Goal: Contribute content

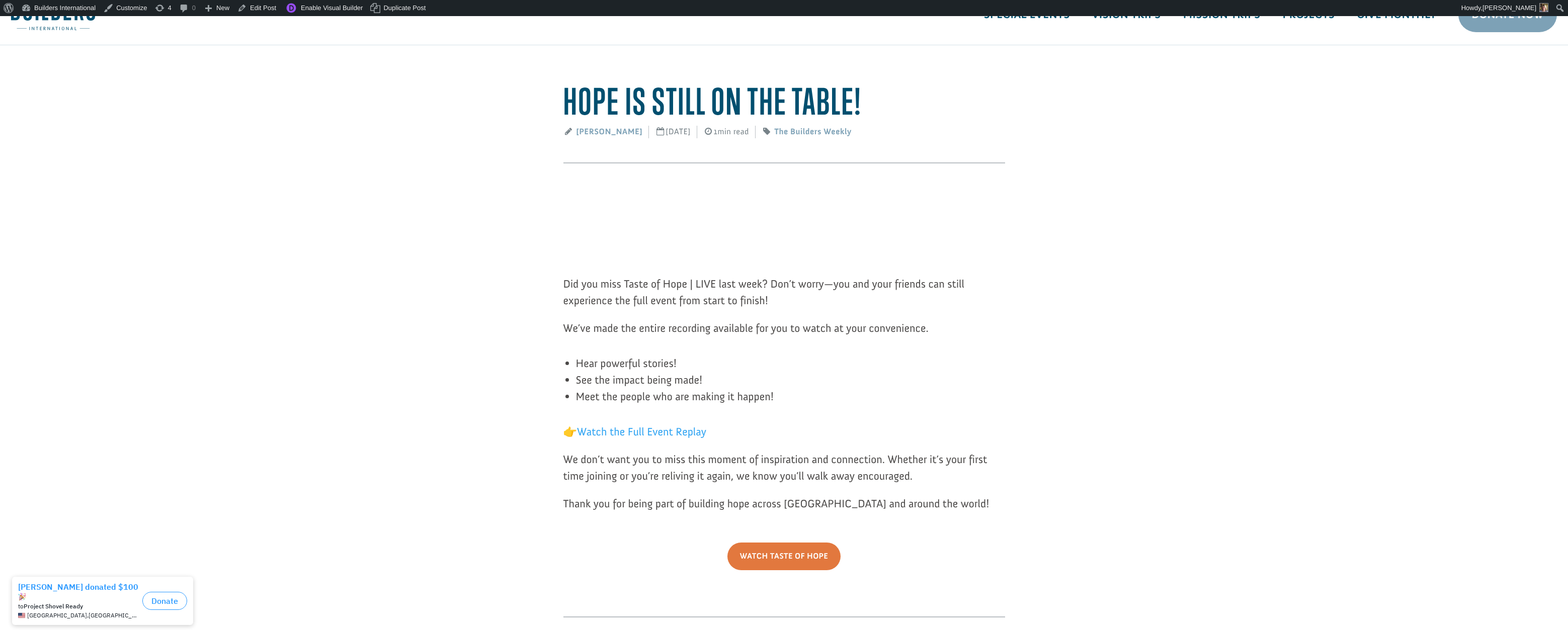
scroll to position [49, 0]
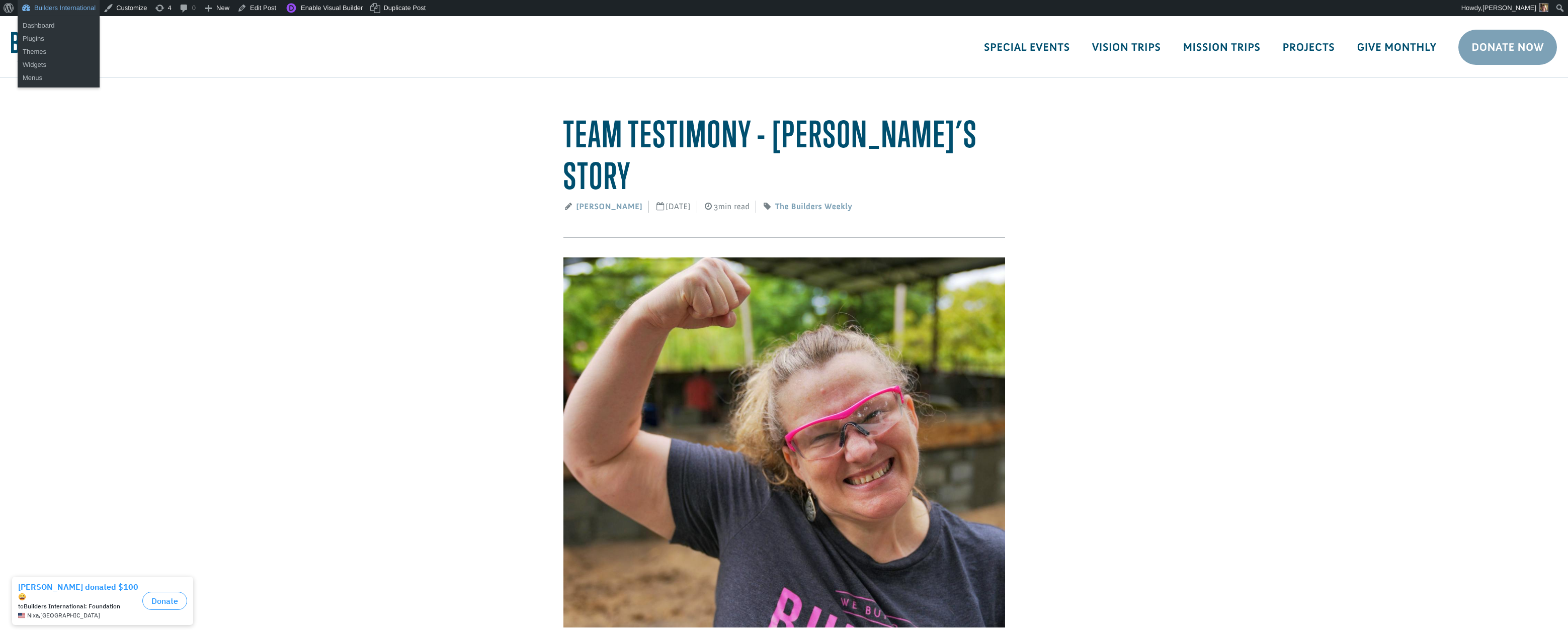
click at [78, 9] on link "Builders International" at bounding box center [59, 8] width 82 height 16
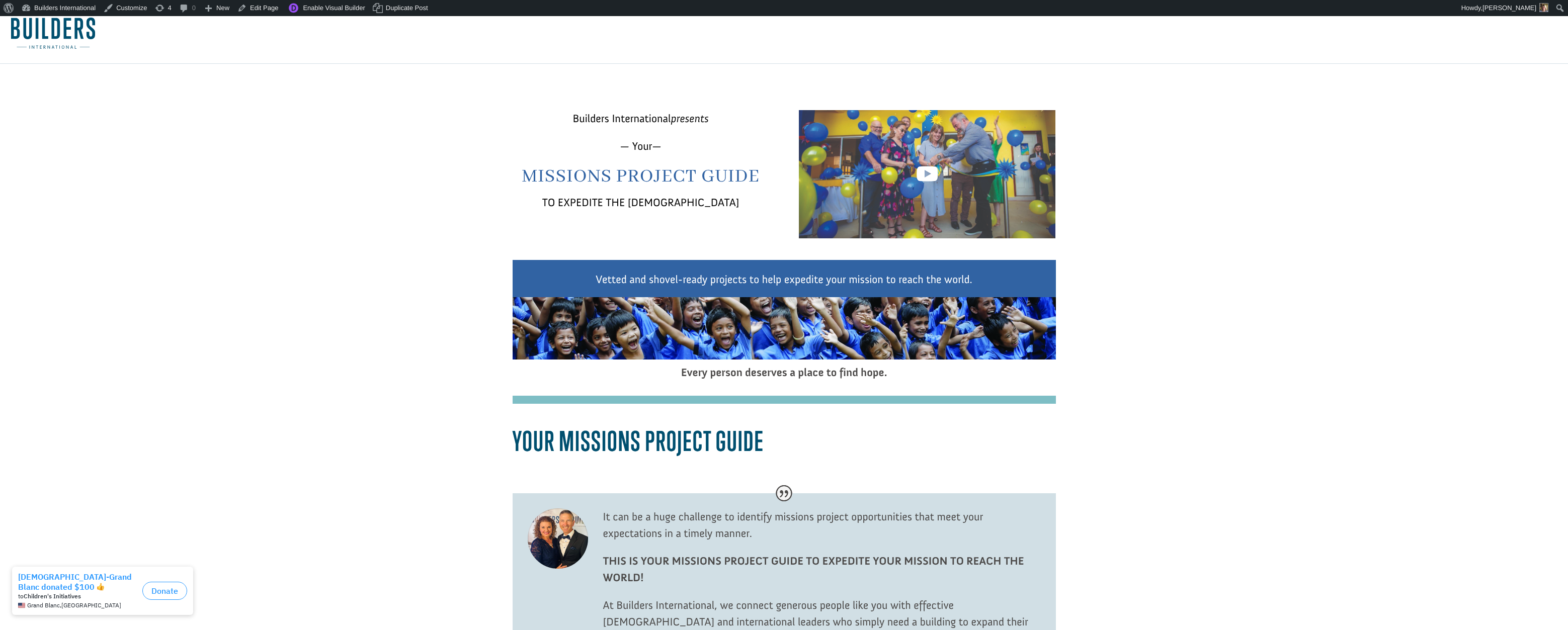
scroll to position [13, 0]
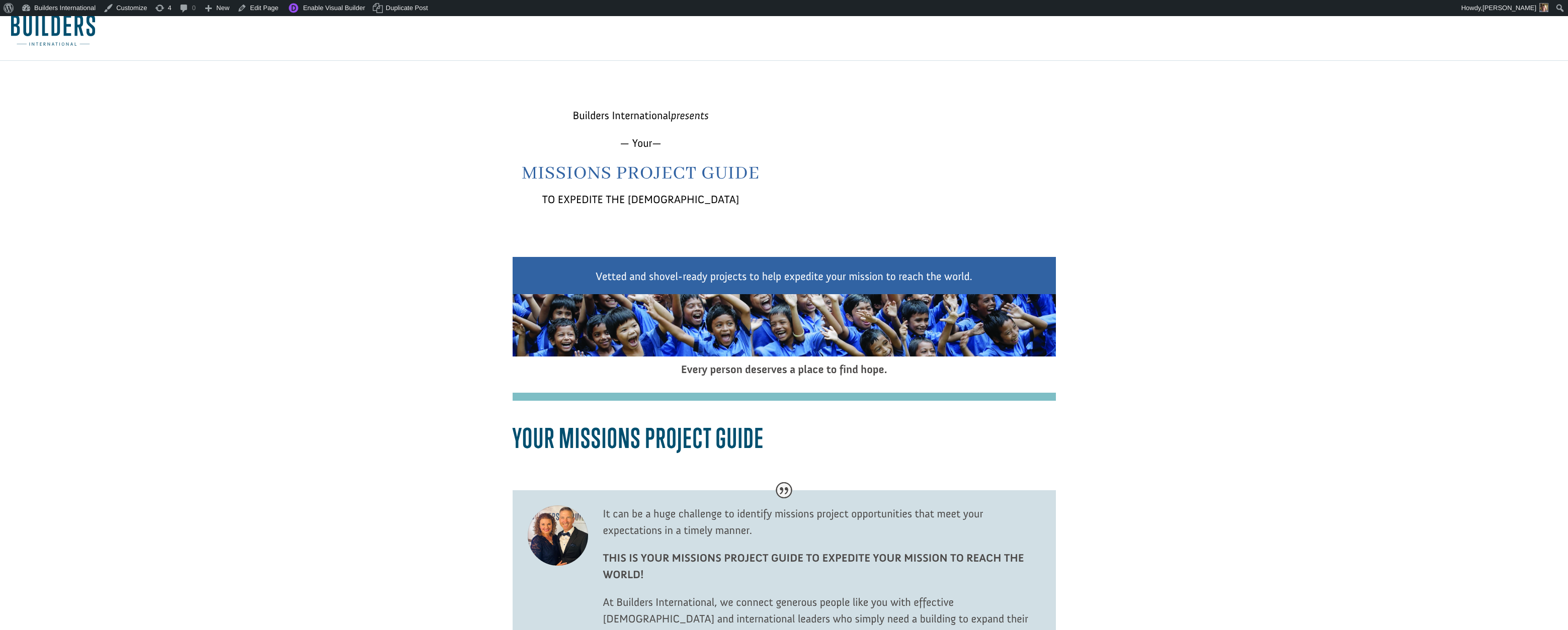
click at [927, 181] on link at bounding box center [927, 174] width 21 height 28
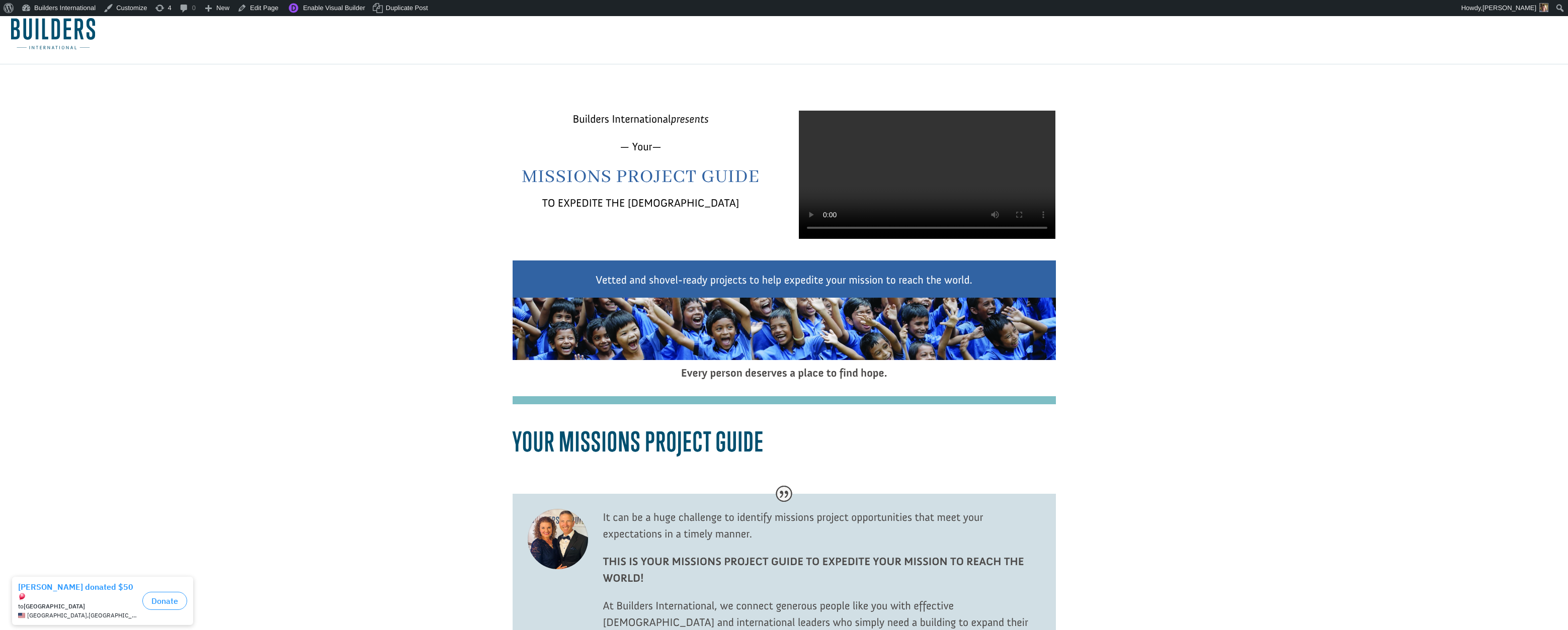
scroll to position [4, 1]
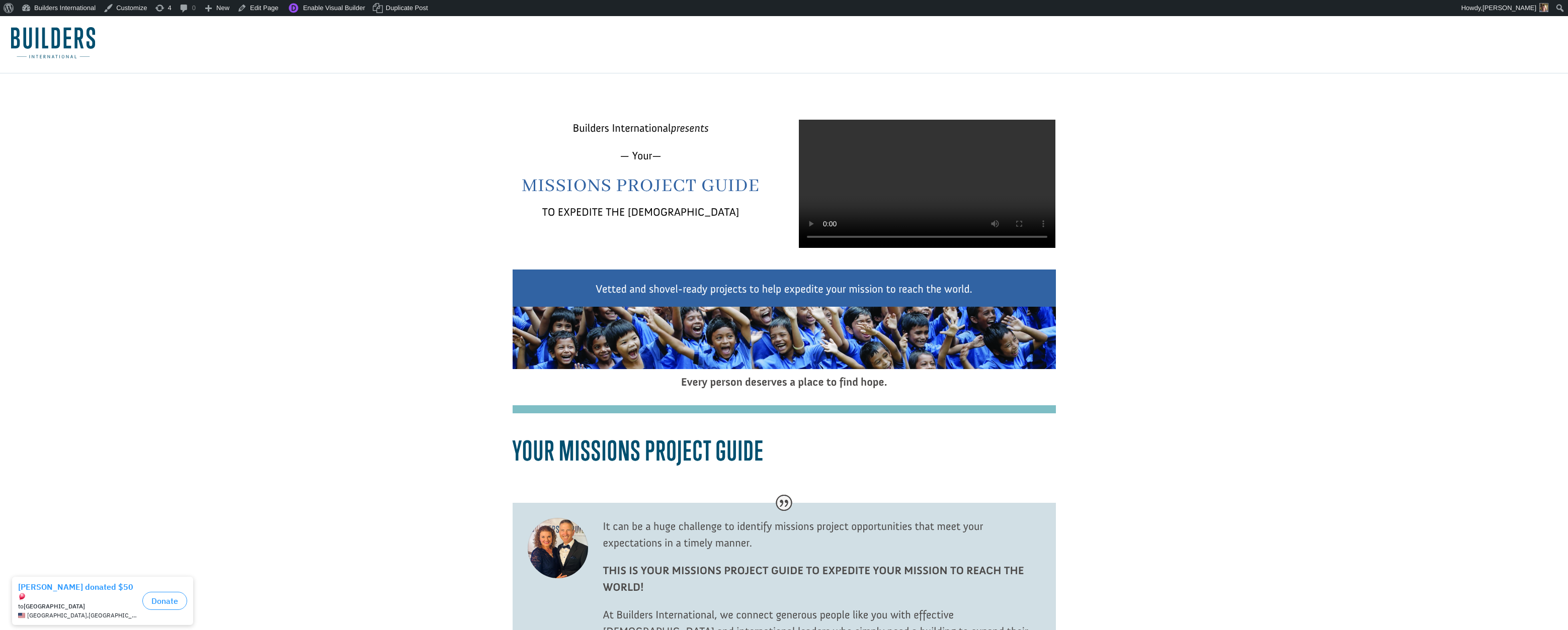
click at [828, 243] on video at bounding box center [927, 183] width 257 height 128
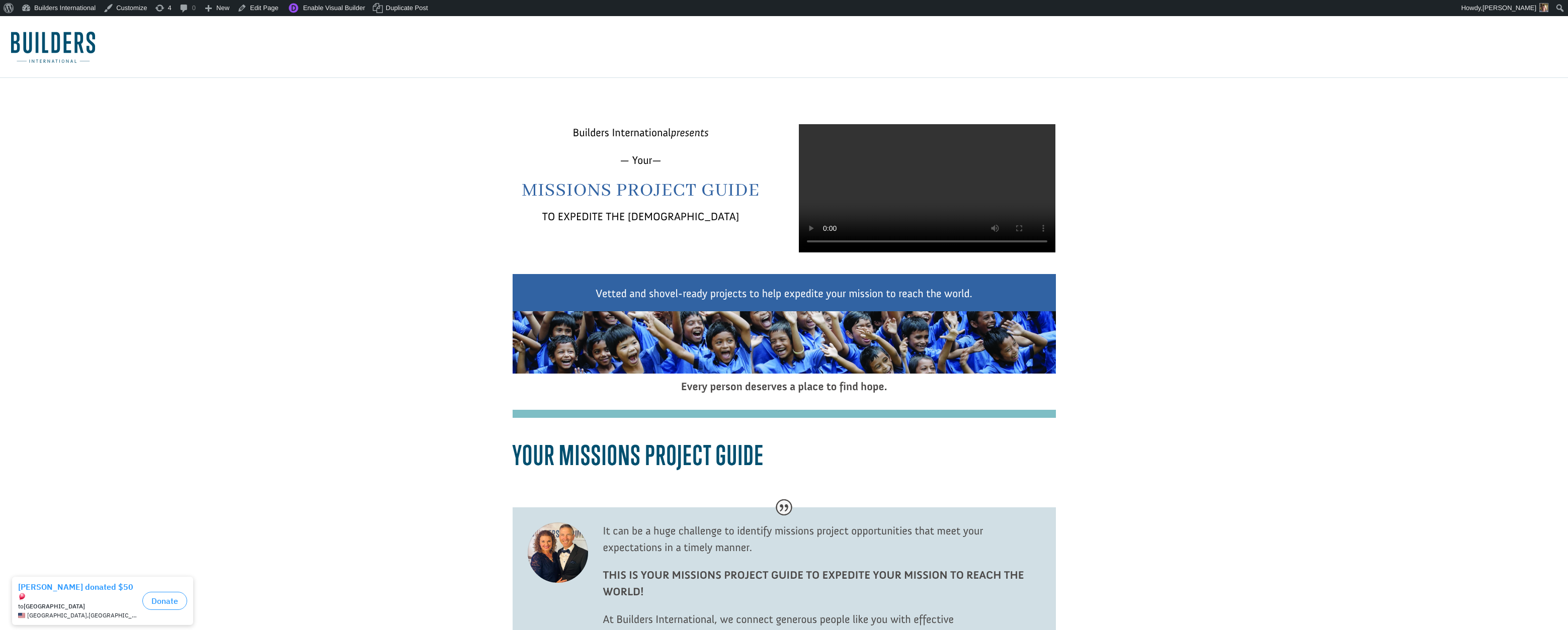
scroll to position [-1, 1]
click at [867, 252] on video at bounding box center [927, 188] width 257 height 128
click at [788, 250] on div "Builders International presents — Your— Missions Project Guide TO EXPEDITE THE …" at bounding box center [785, 188] width 544 height 190
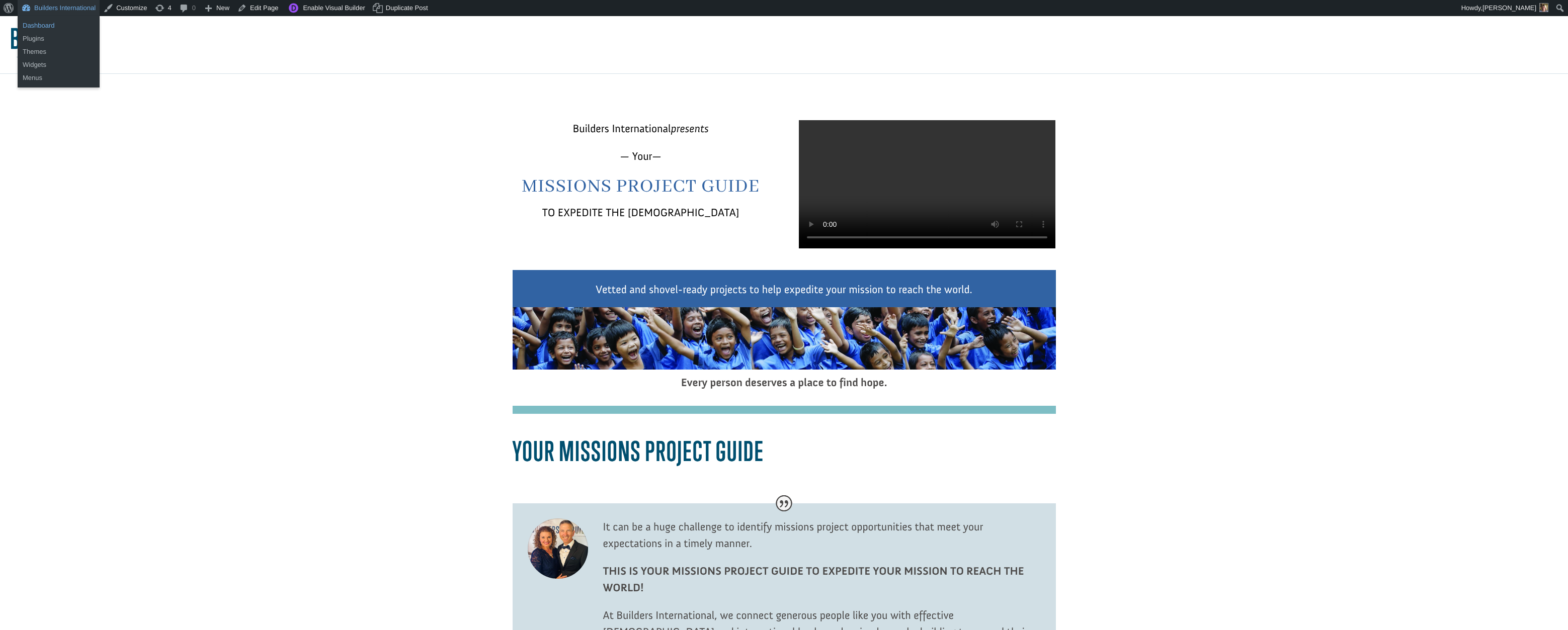
scroll to position [8, 0]
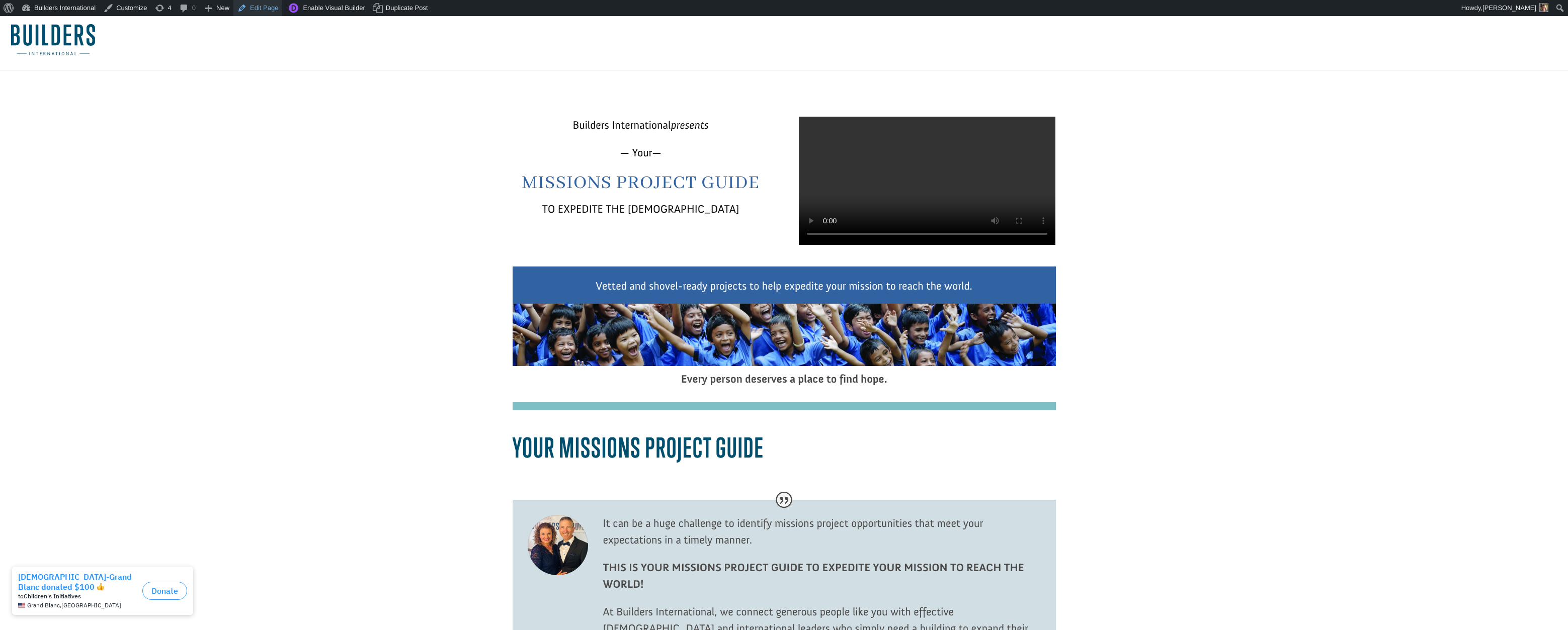
click at [268, 13] on link "Edit Page" at bounding box center [258, 8] width 49 height 16
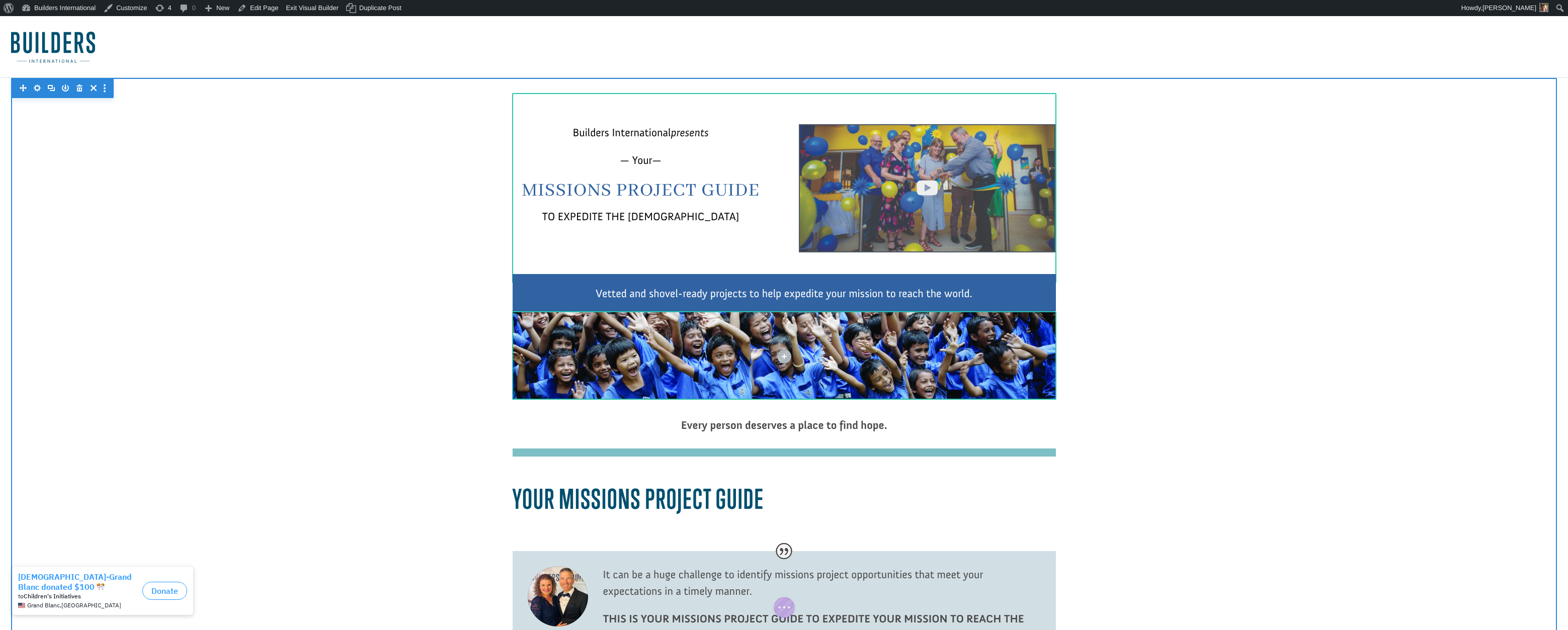
click at [872, 182] on div at bounding box center [927, 188] width 257 height 128
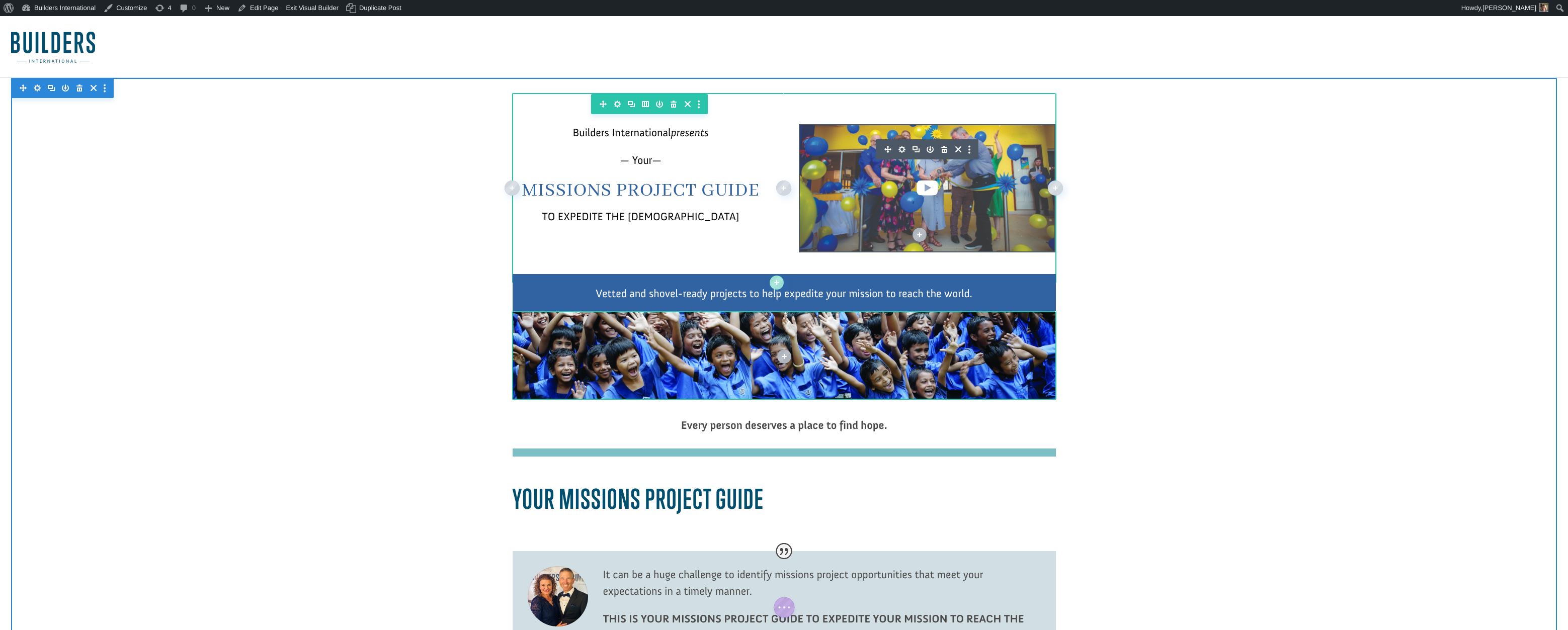
click at [900, 151] on icon "button" at bounding box center [902, 149] width 7 height 7
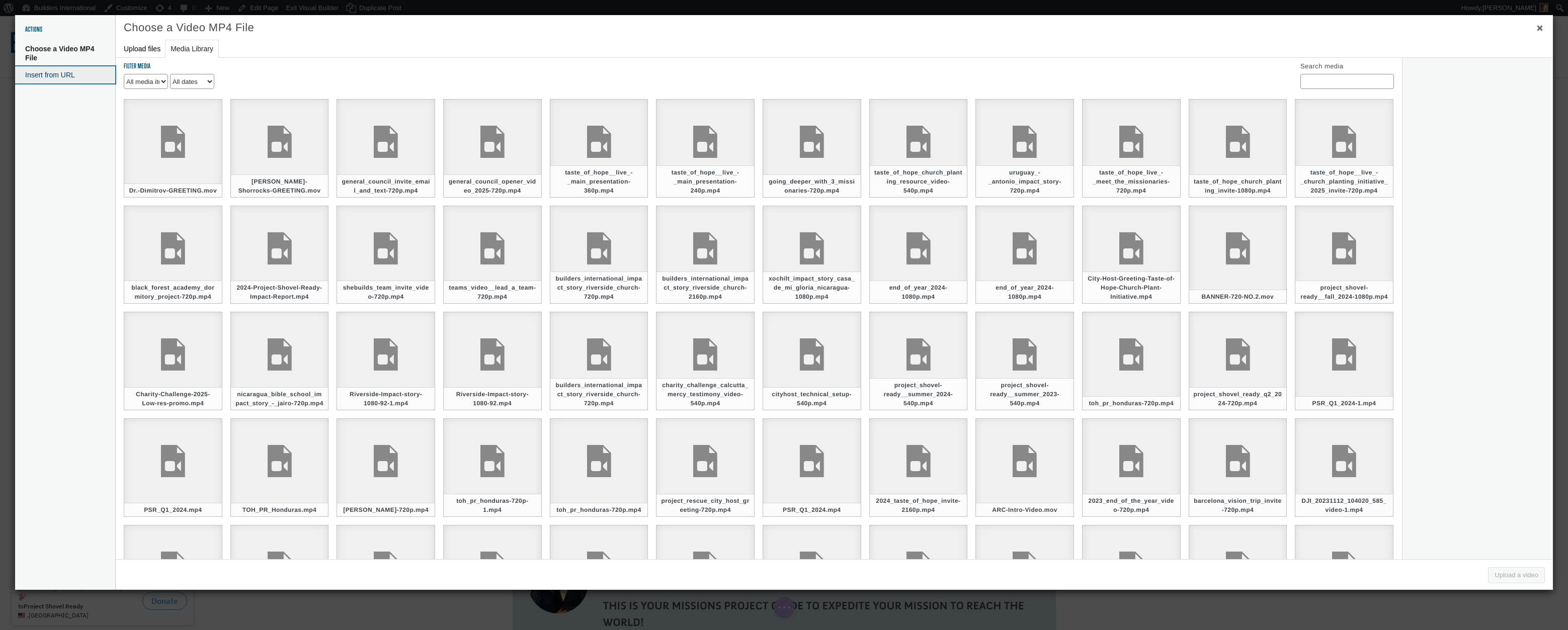
click at [76, 71] on button "Insert from URL" at bounding box center [65, 75] width 100 height 17
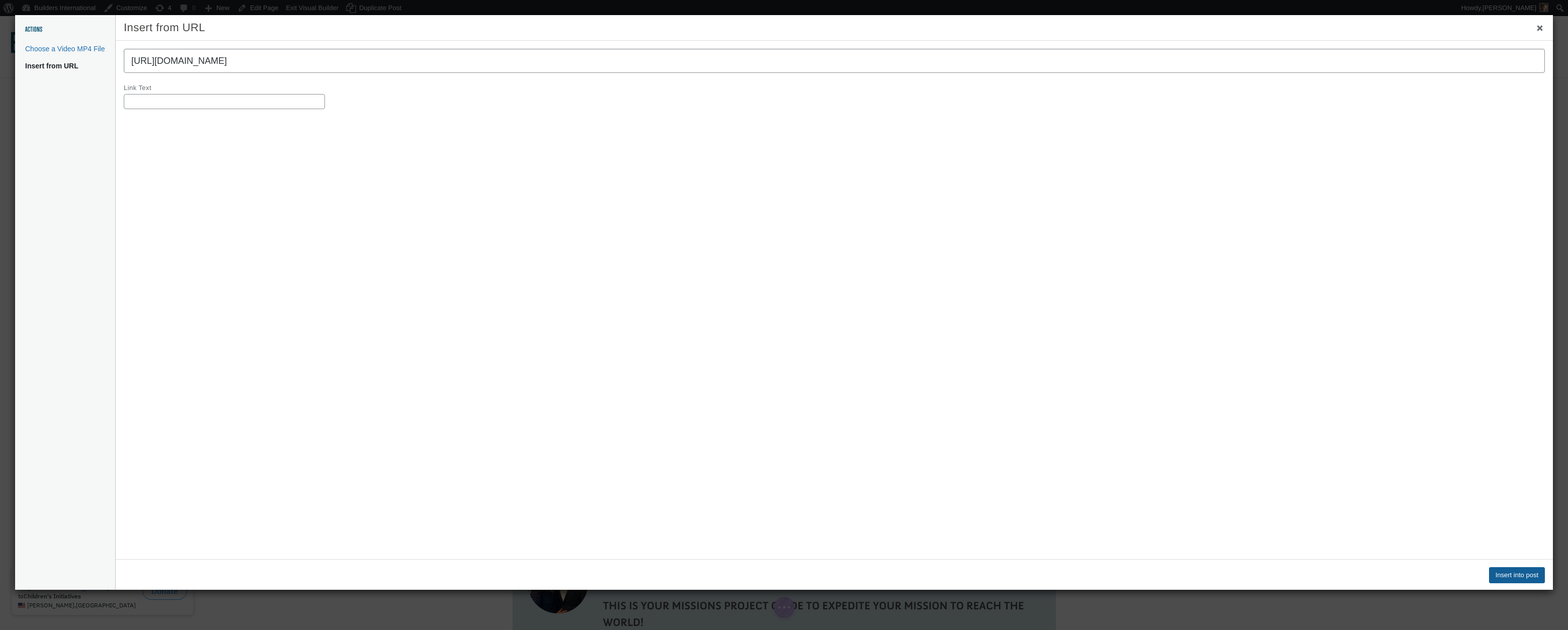
type input "https://vimeo.com/1123275679"
click at [1508, 573] on button "Insert into post" at bounding box center [1517, 575] width 56 height 16
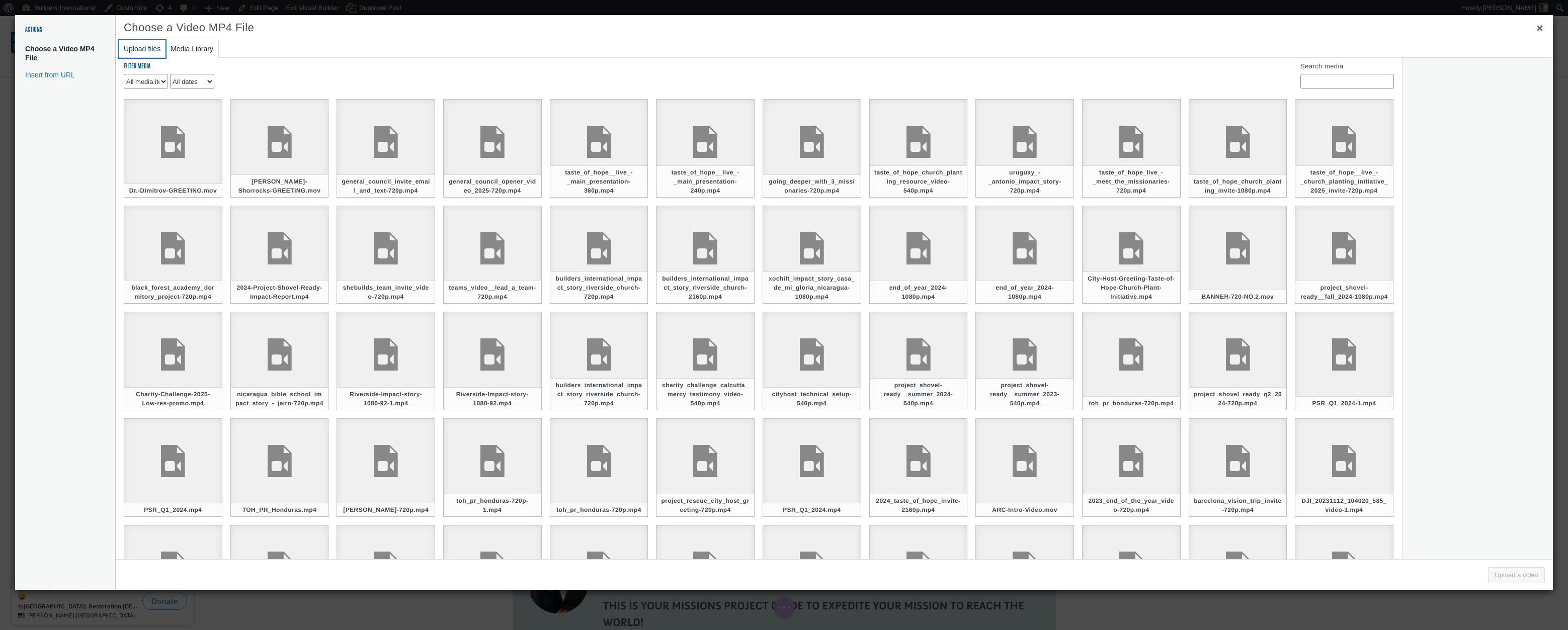
click at [139, 50] on button "Upload files" at bounding box center [142, 49] width 47 height 18
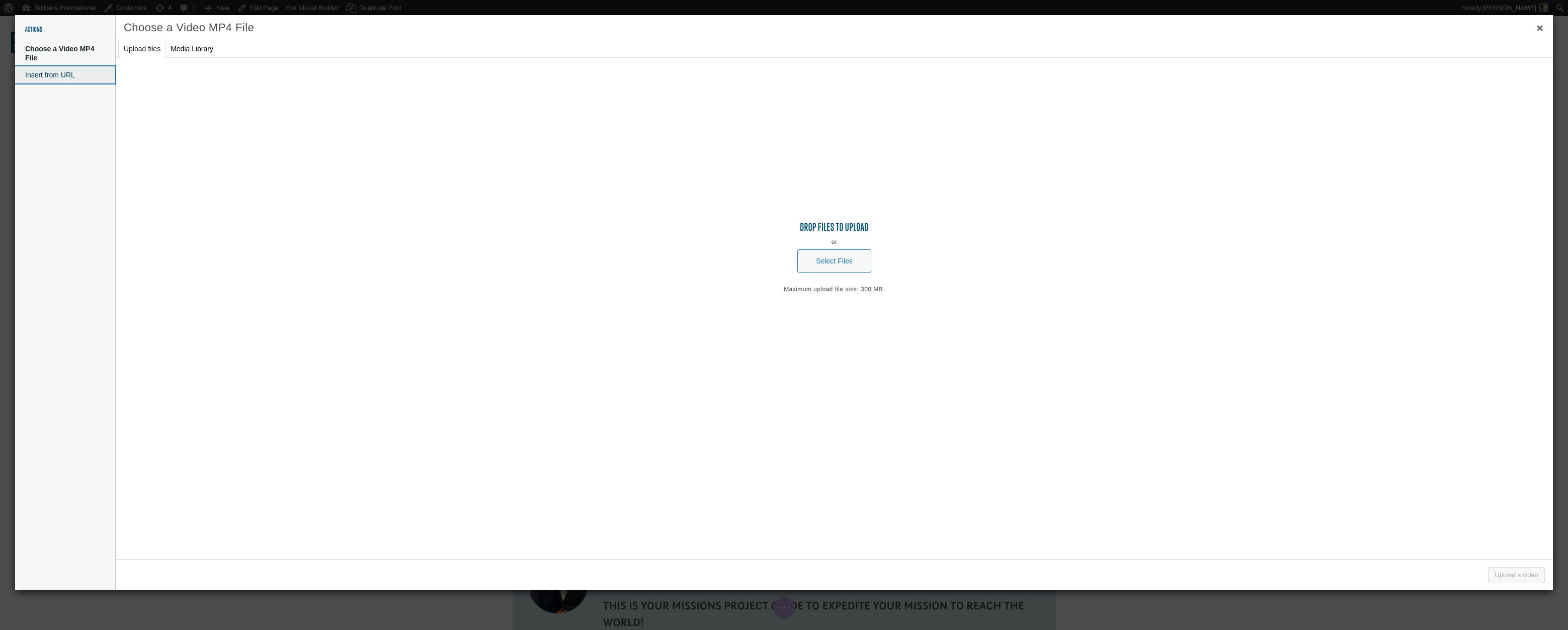
click at [87, 68] on button "Insert from URL" at bounding box center [65, 75] width 100 height 17
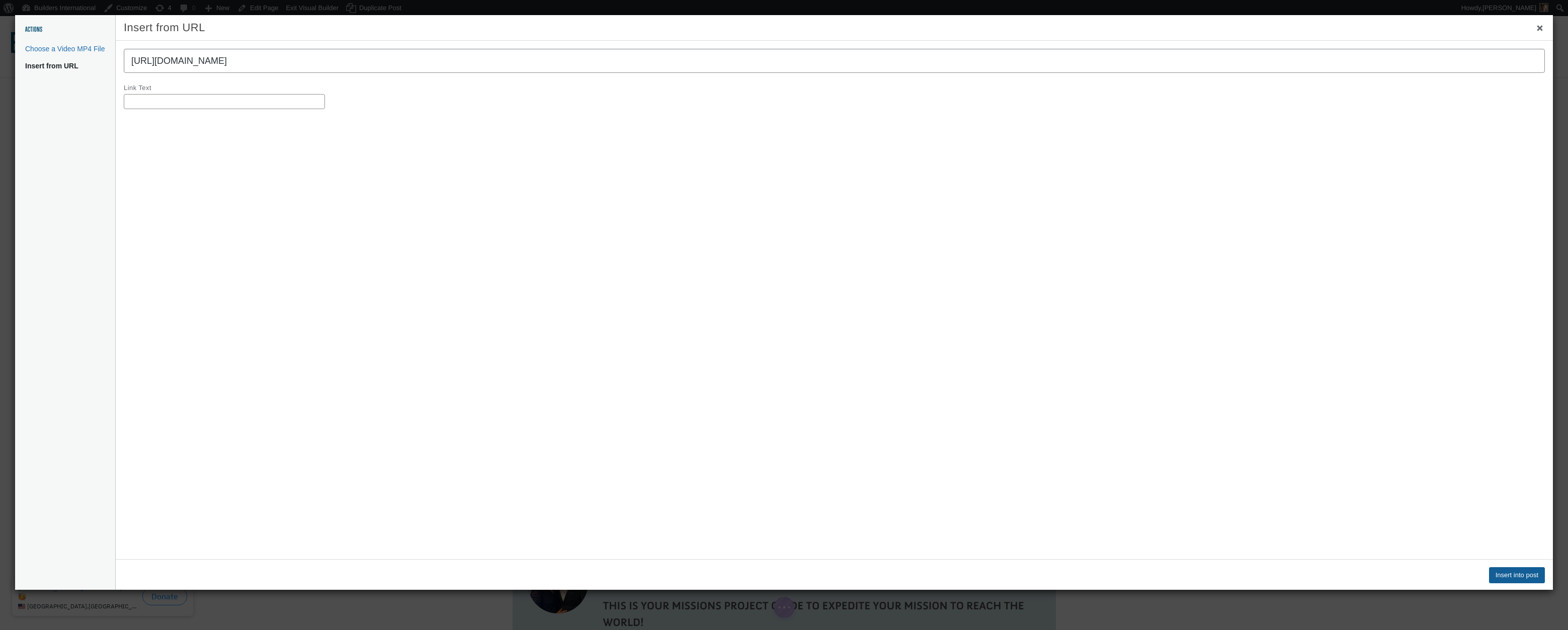
type input "https://vimeo.com/1123275679"
click at [1508, 572] on button "Insert into post" at bounding box center [1517, 575] width 56 height 16
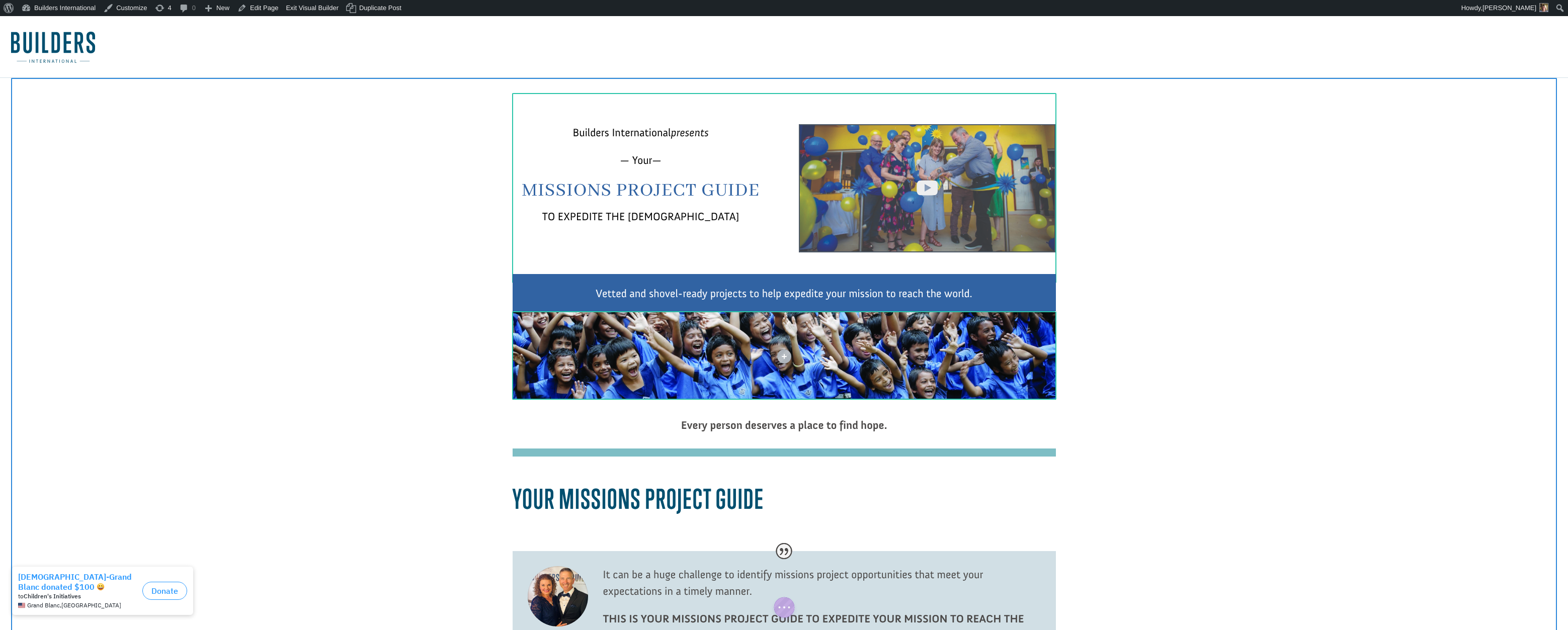
click at [995, 186] on div at bounding box center [927, 188] width 257 height 128
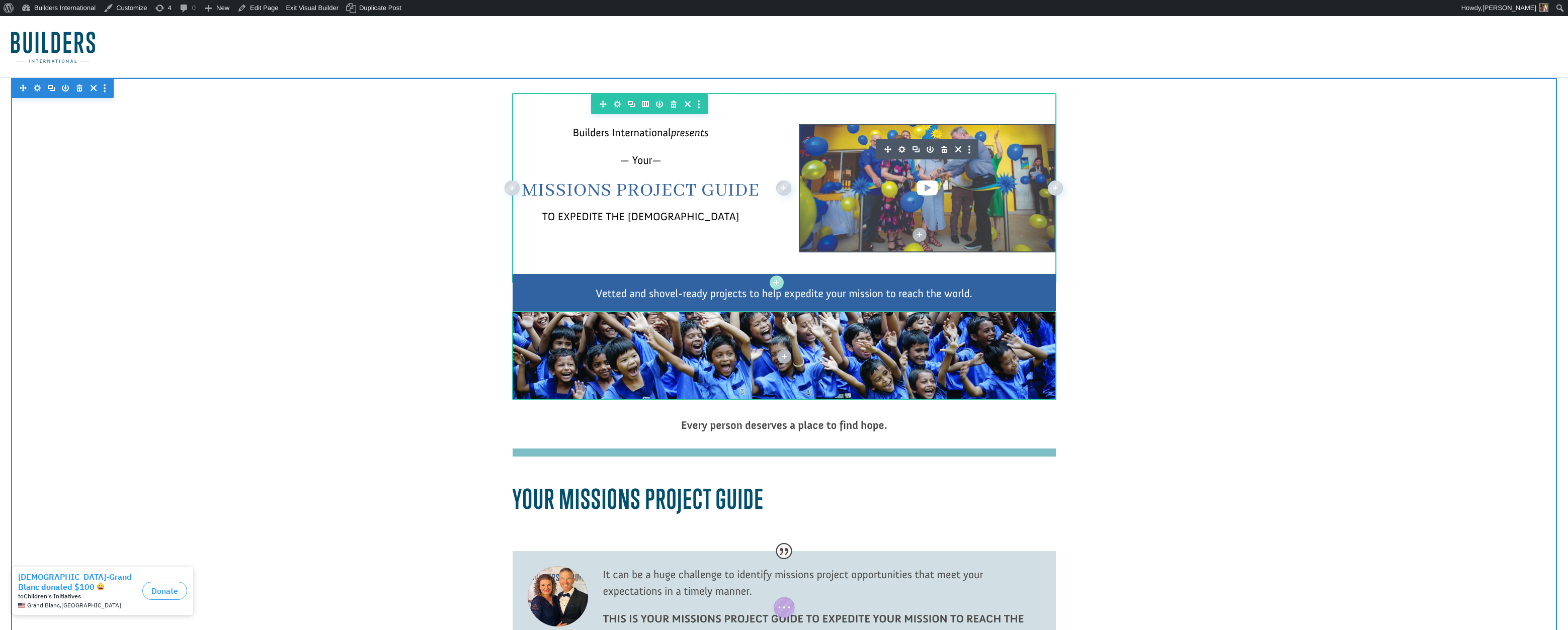
click at [902, 149] on icon "button" at bounding box center [902, 150] width 14 height 14
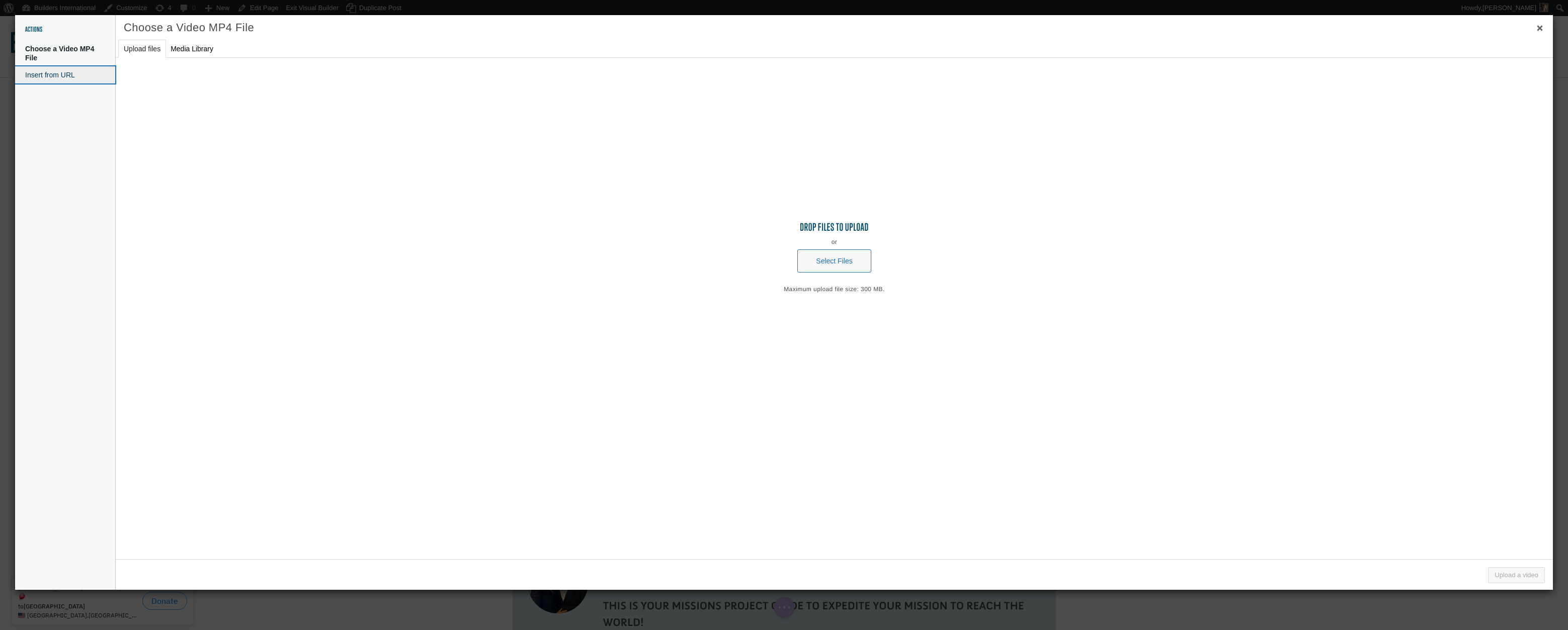
click at [48, 73] on button "Insert from URL" at bounding box center [65, 75] width 100 height 17
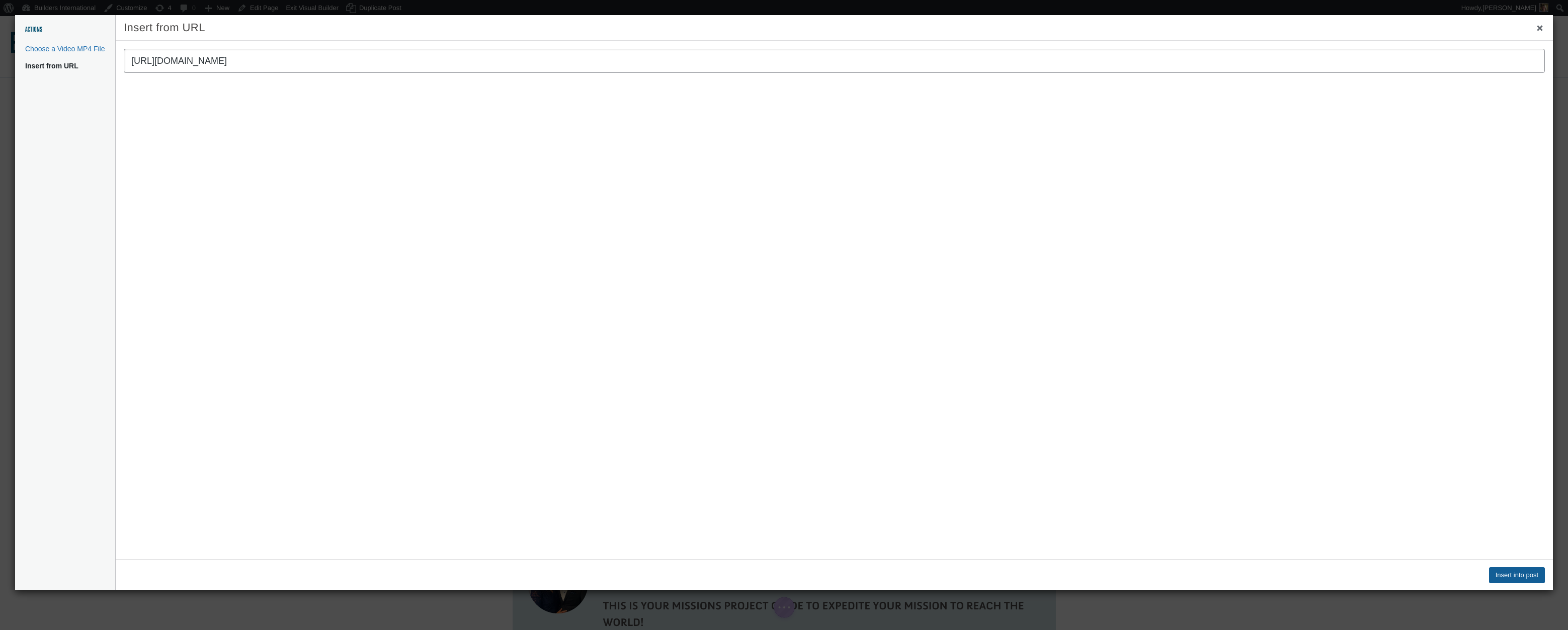
type input "https://vimeo.com/1123275679?fl=pl&fe=sh"
click at [1502, 573] on button "Insert into post" at bounding box center [1517, 575] width 56 height 16
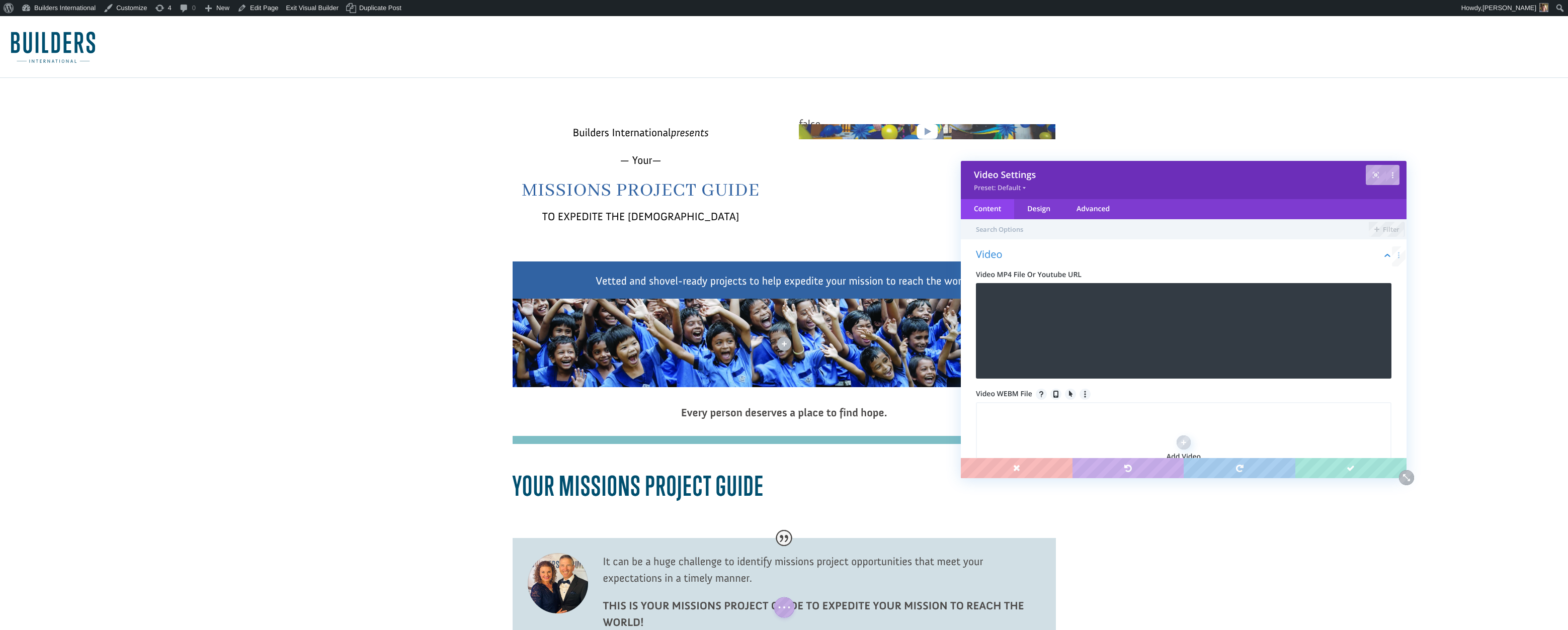
click at [1025, 457] on div "Add Video" at bounding box center [1184, 449] width 415 height 95
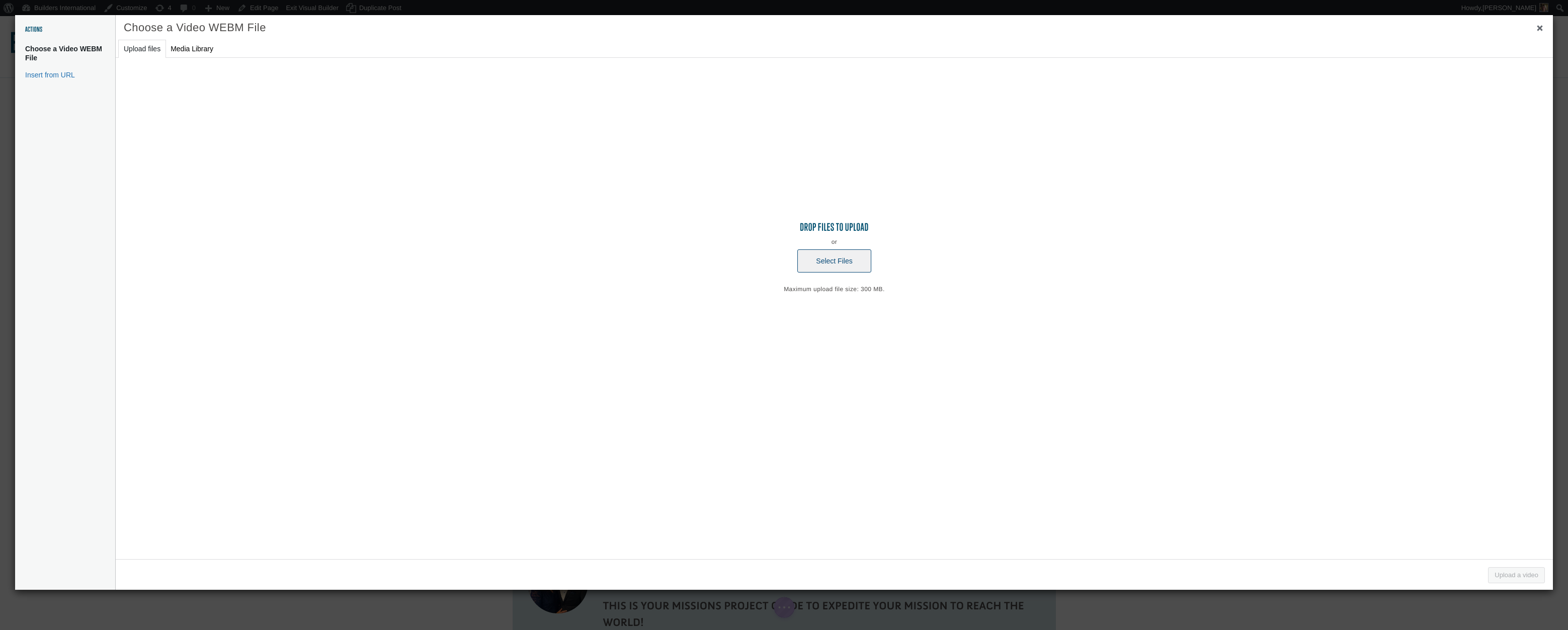
click at [827, 254] on button "Select Files" at bounding box center [834, 261] width 73 height 23
type input "C:\fakepath\chris_binion_step_2 (720p).mp4"
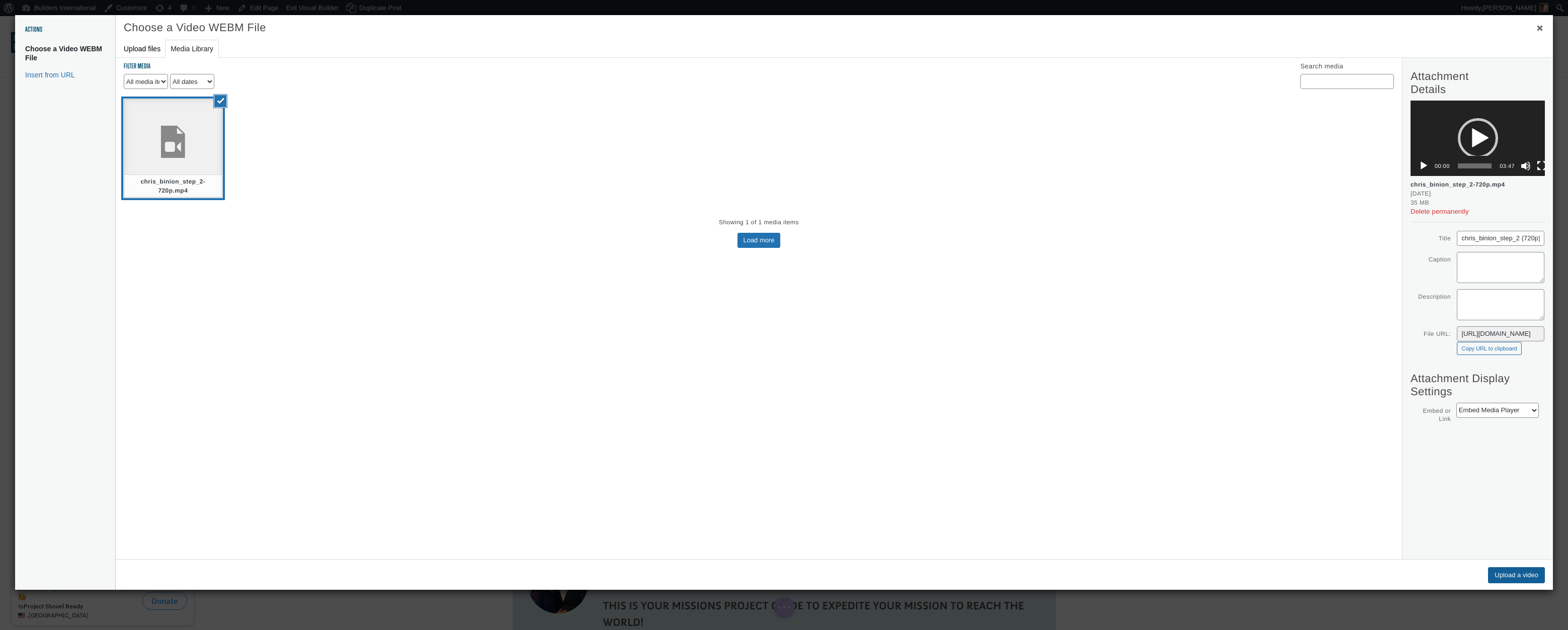
click at [1498, 571] on button "Upload a video" at bounding box center [1516, 575] width 57 height 16
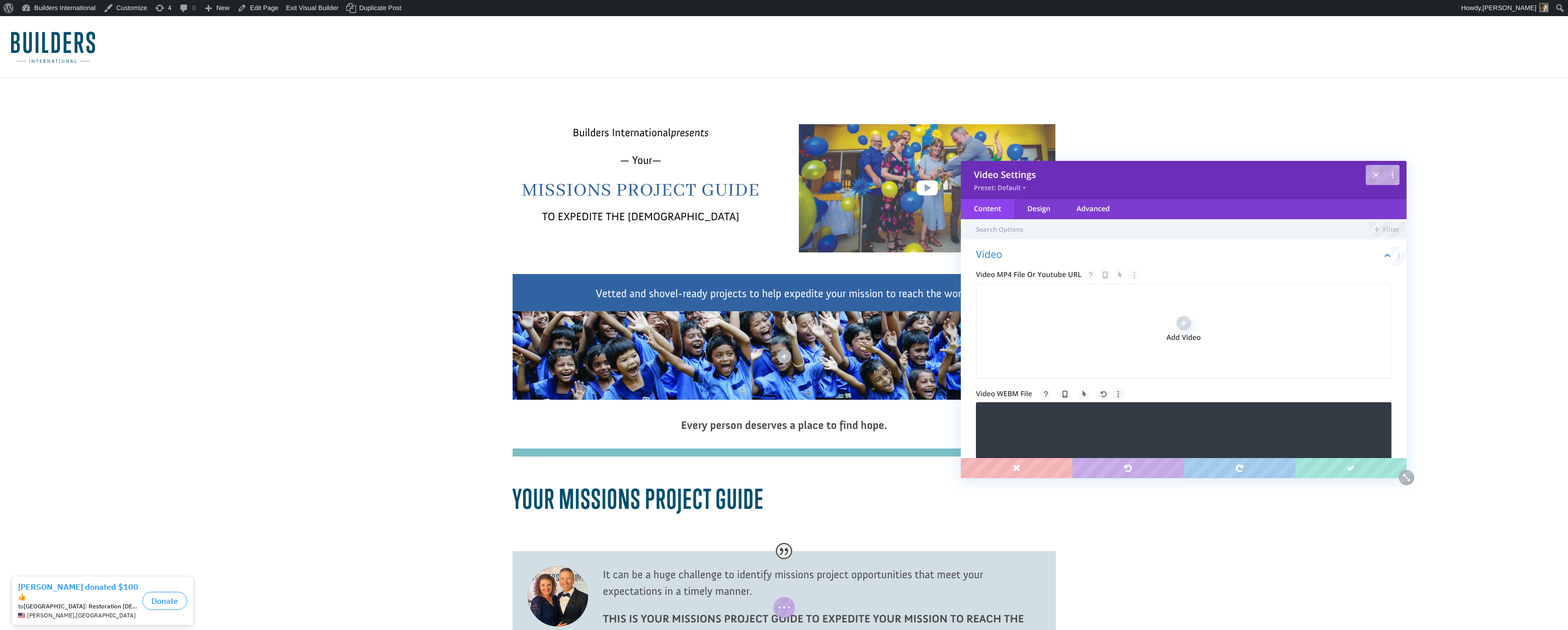
drag, startPoint x: 1160, startPoint y: 418, endPoint x: 1128, endPoint y: 356, distance: 69.8
click at [1130, 355] on div "Video Video MP4 File Or Youtube URL Add Video Upload Video WEBM File https://bu…" at bounding box center [1184, 381] width 445 height 264
click at [1291, 398] on span "Video WEBM File" at bounding box center [1184, 393] width 415 height 11
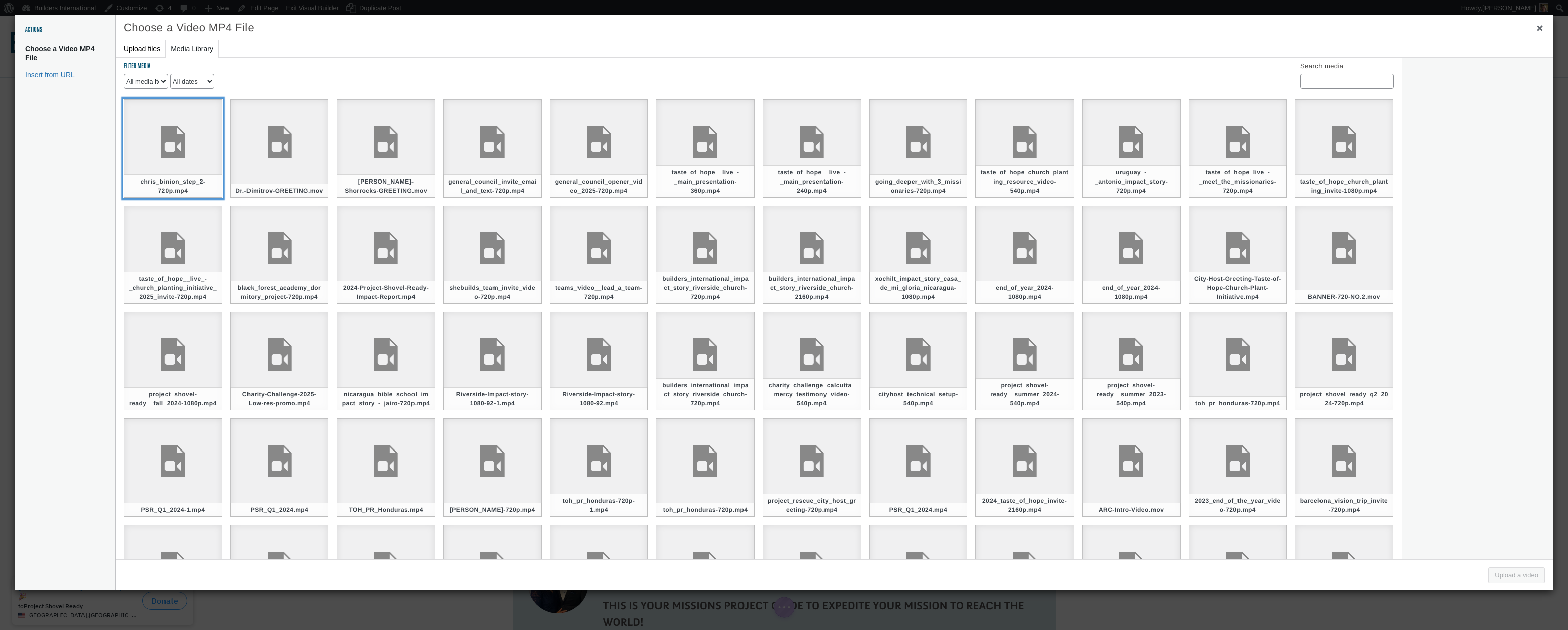
click at [122, 168] on li "chris_binion_step_2-720p.mp4 Deselect" at bounding box center [173, 148] width 107 height 107
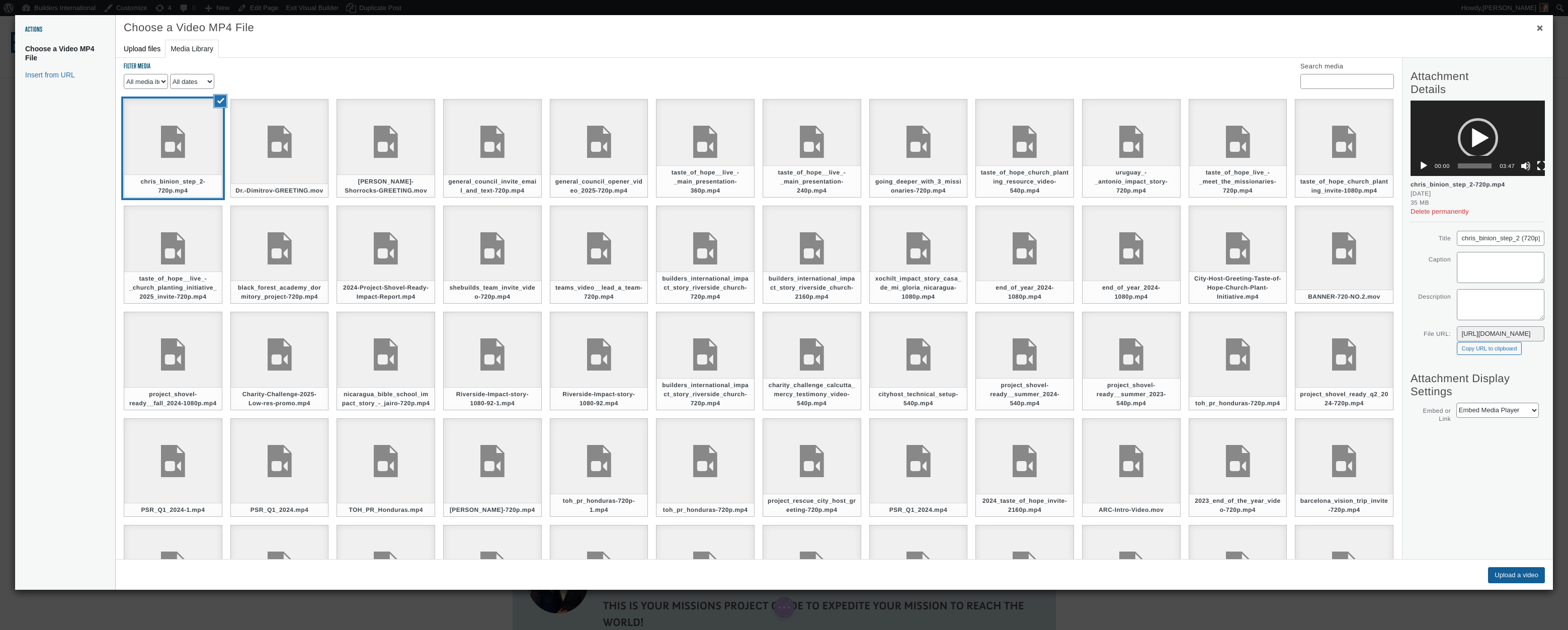
click at [1508, 571] on button "Upload a video" at bounding box center [1516, 575] width 57 height 16
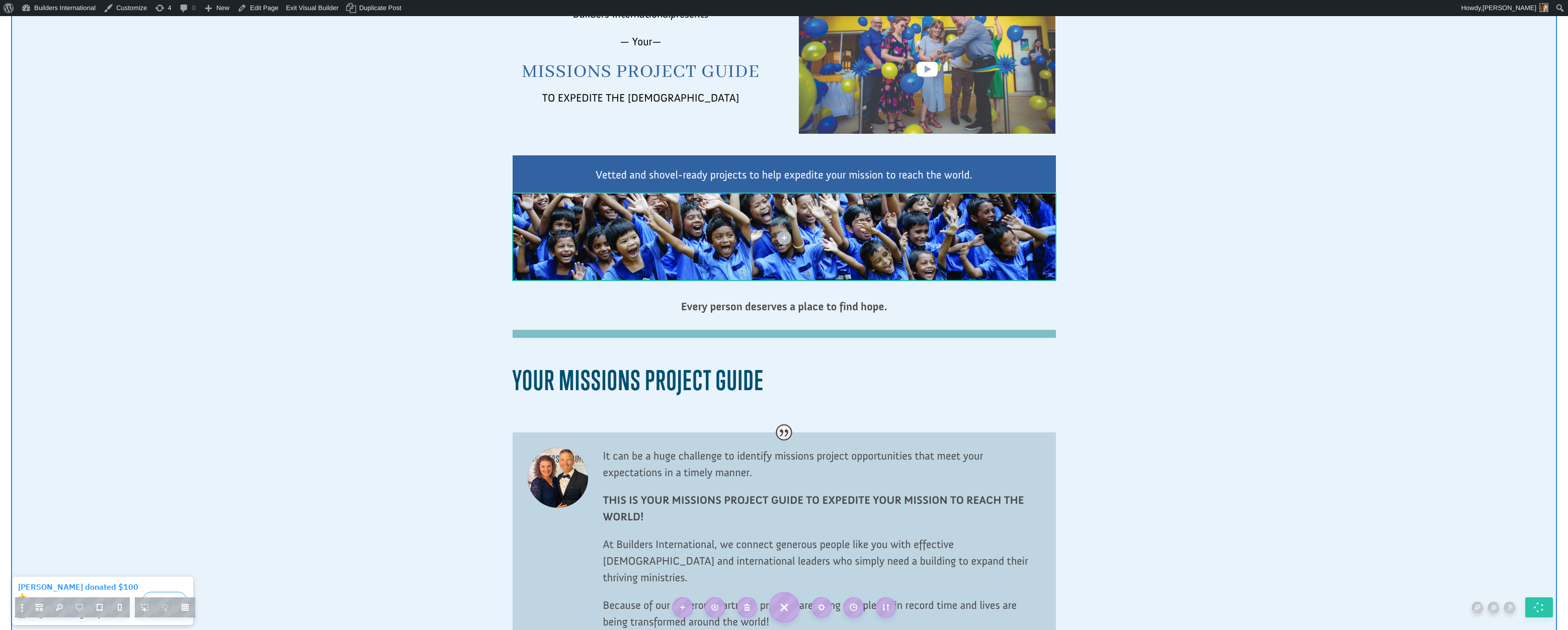
scroll to position [117, 0]
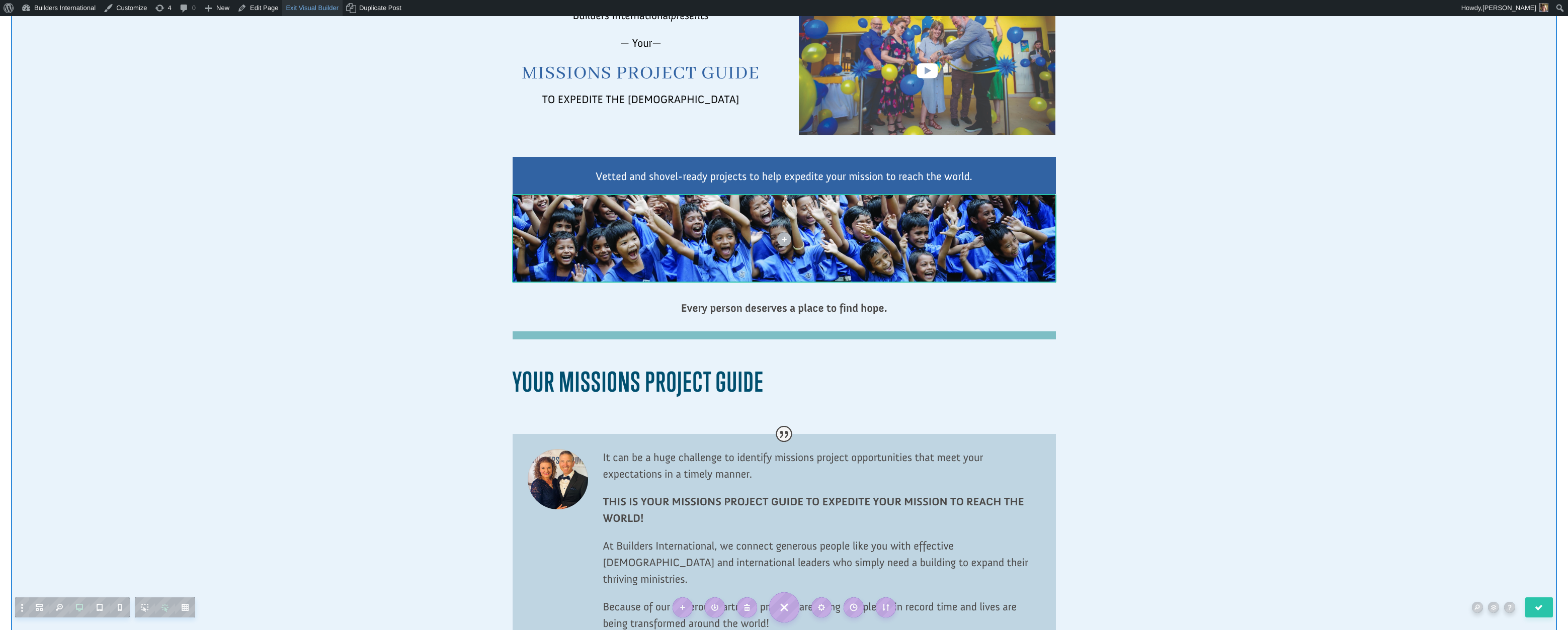
click at [302, 9] on link "Exit Visual Builder" at bounding box center [313, 8] width 60 height 16
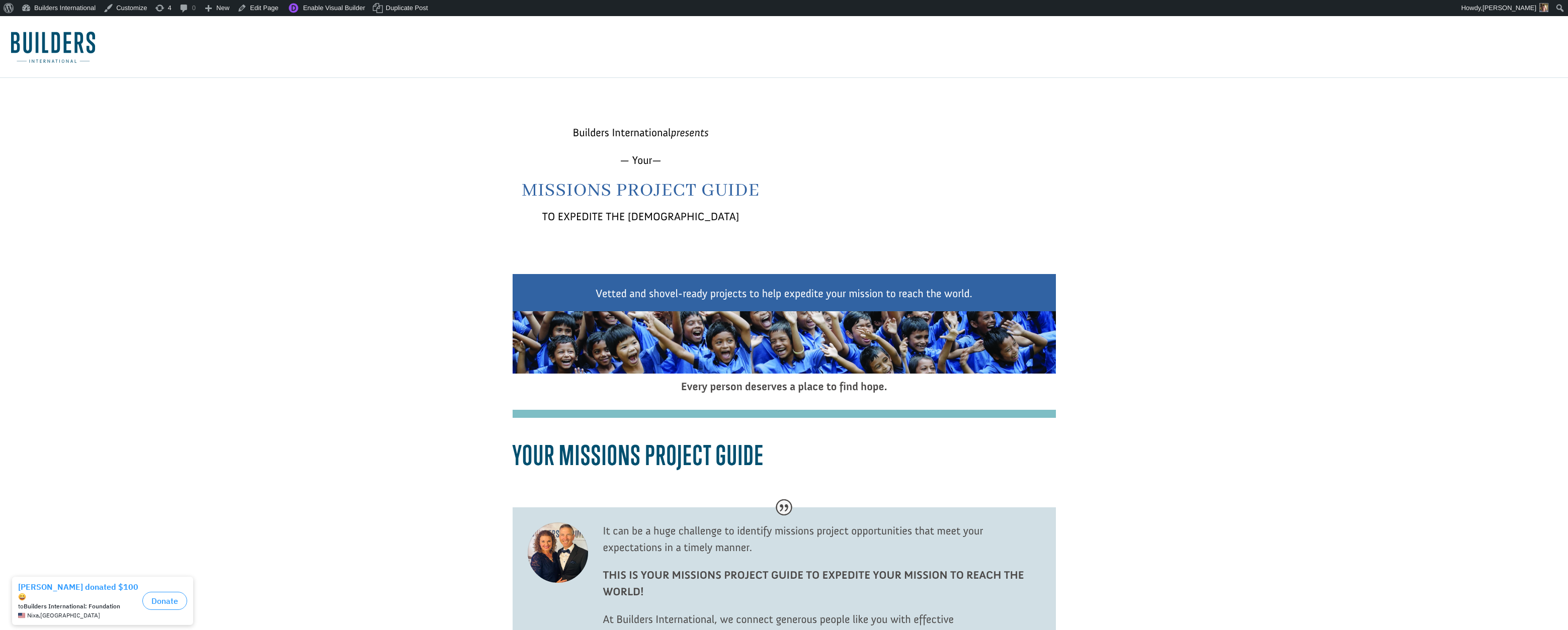
click at [922, 201] on link at bounding box center [927, 191] width 21 height 28
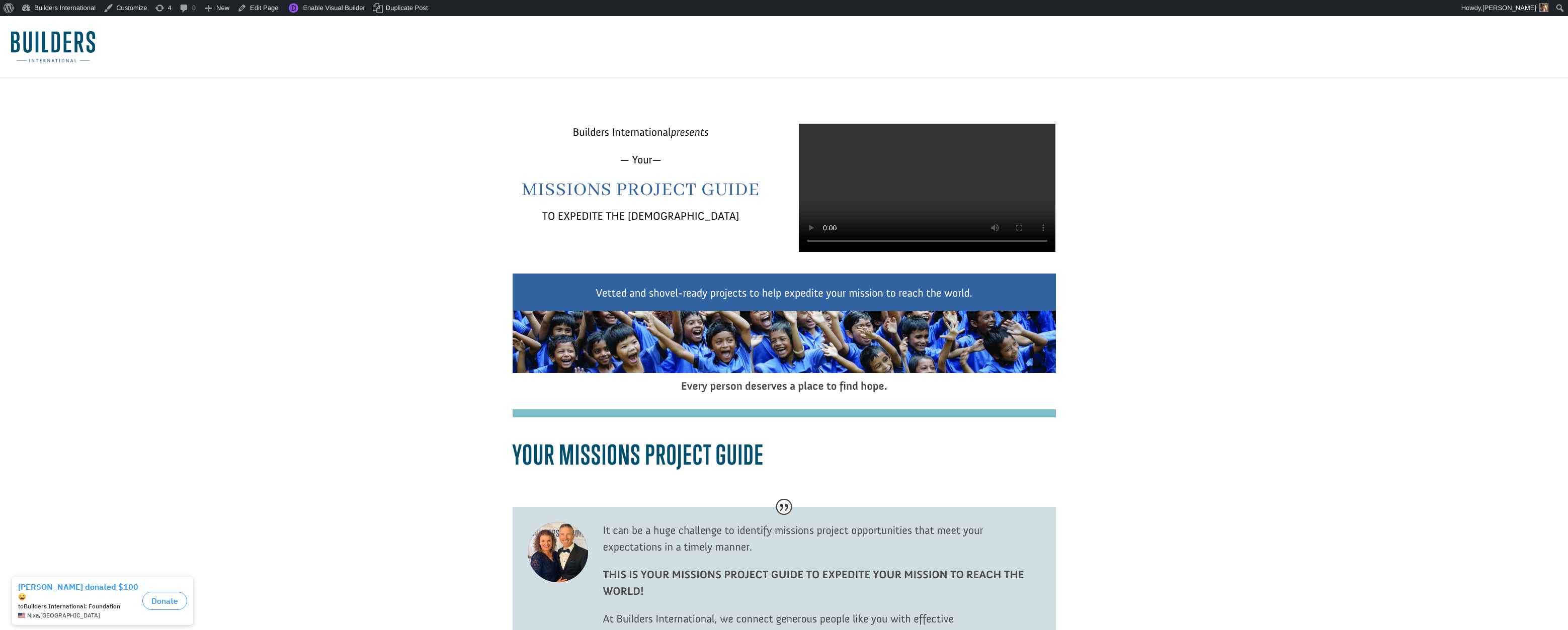
scroll to position [4, 0]
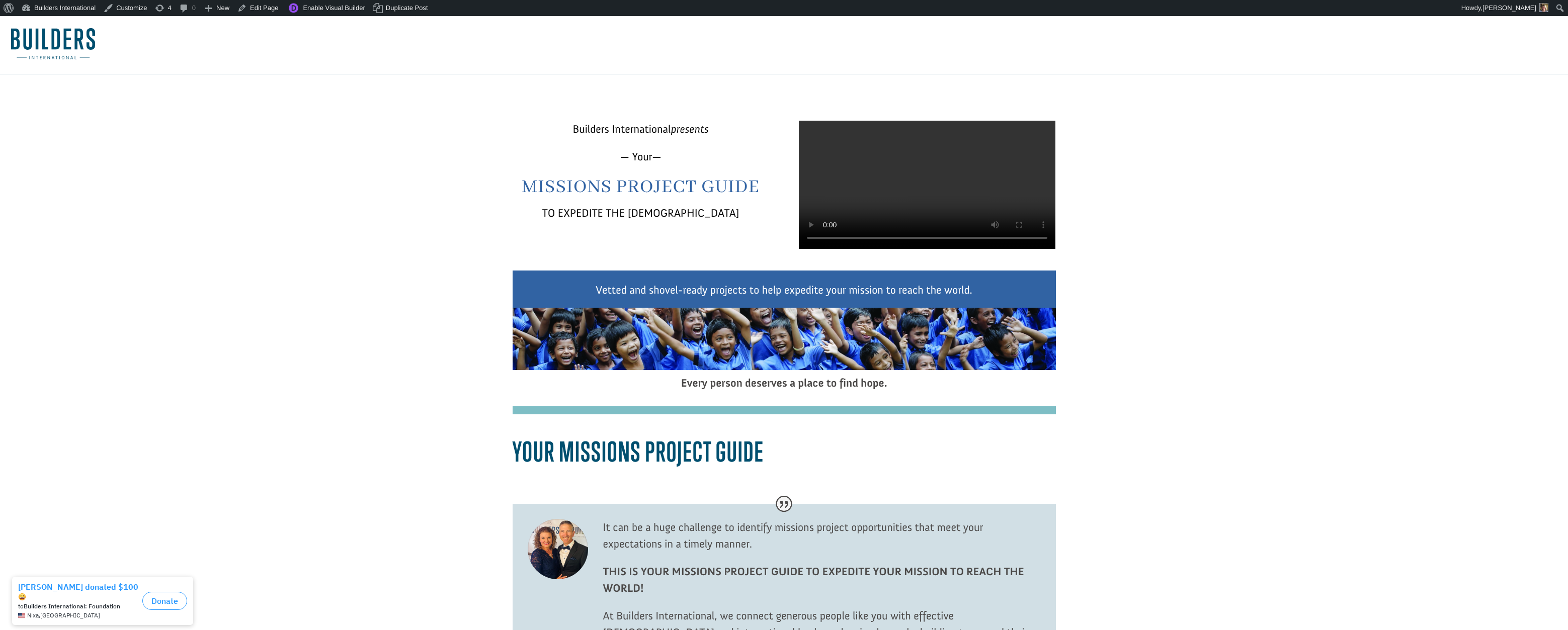
click at [914, 206] on video at bounding box center [927, 184] width 257 height 128
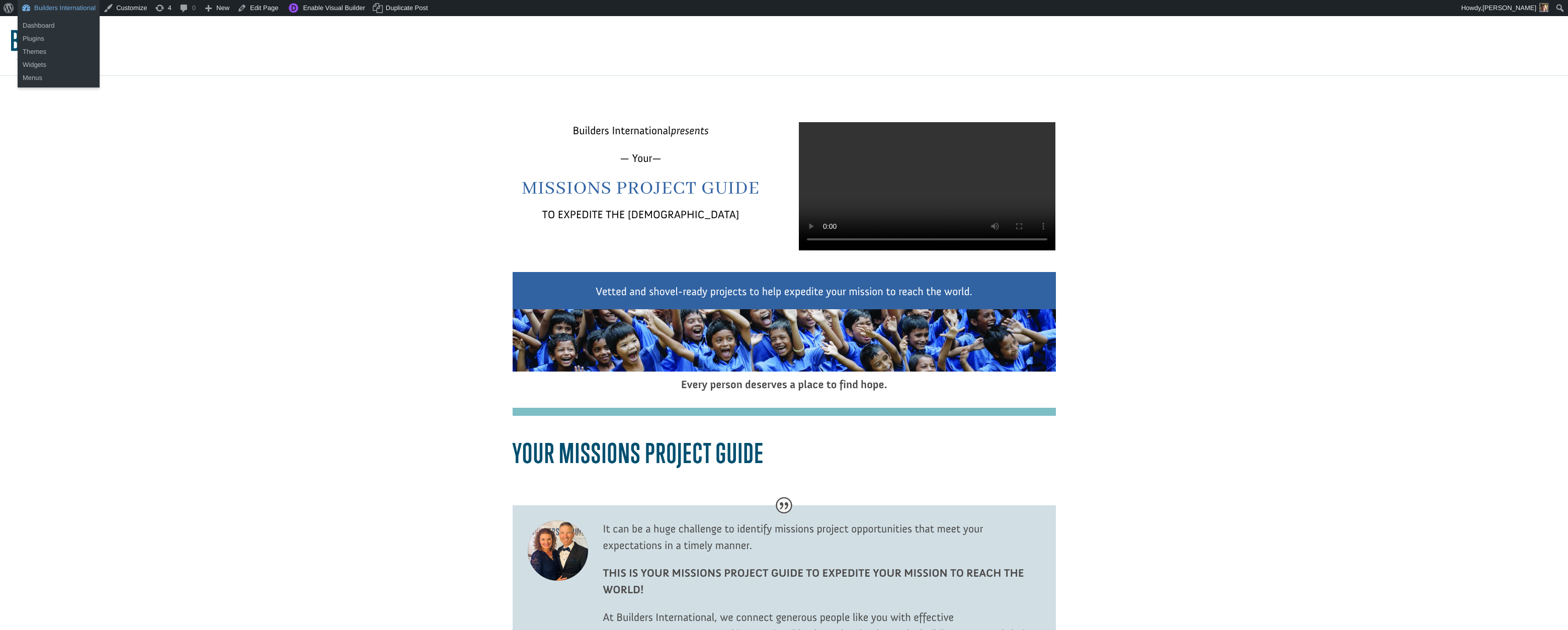
scroll to position [3, 0]
click at [72, 7] on link "Builders International" at bounding box center [59, 8] width 82 height 16
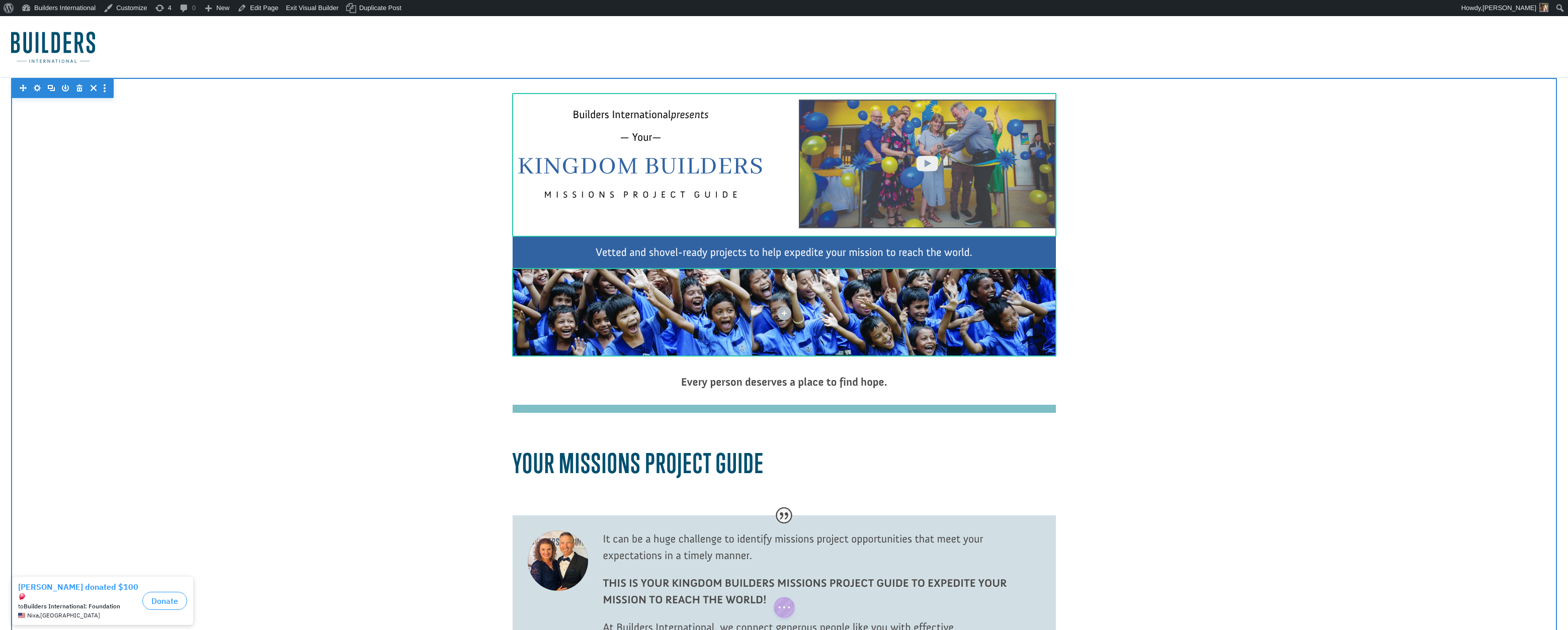
click at [894, 186] on div at bounding box center [927, 163] width 257 height 128
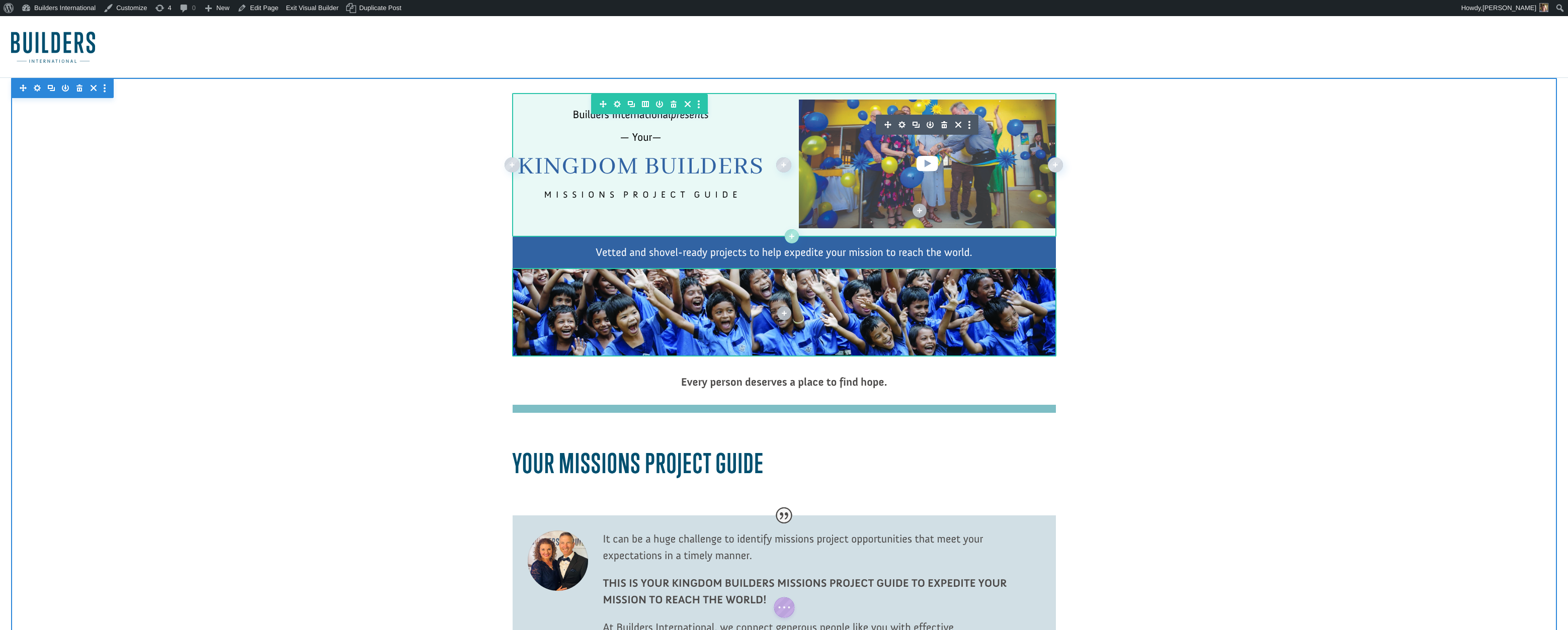
click at [903, 124] on icon "button" at bounding box center [902, 125] width 14 height 14
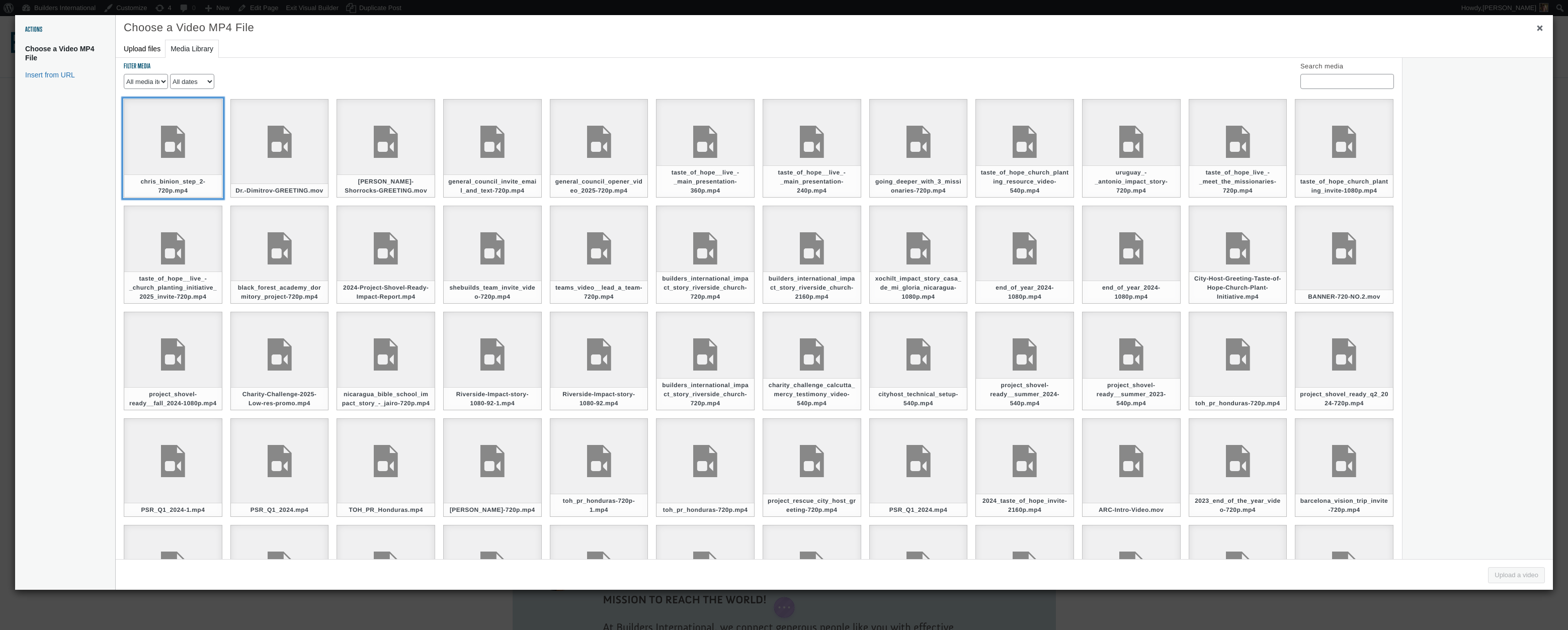
click at [184, 134] on div "chris_binion_step_2-720p.mp4" at bounding box center [173, 148] width 98 height 98
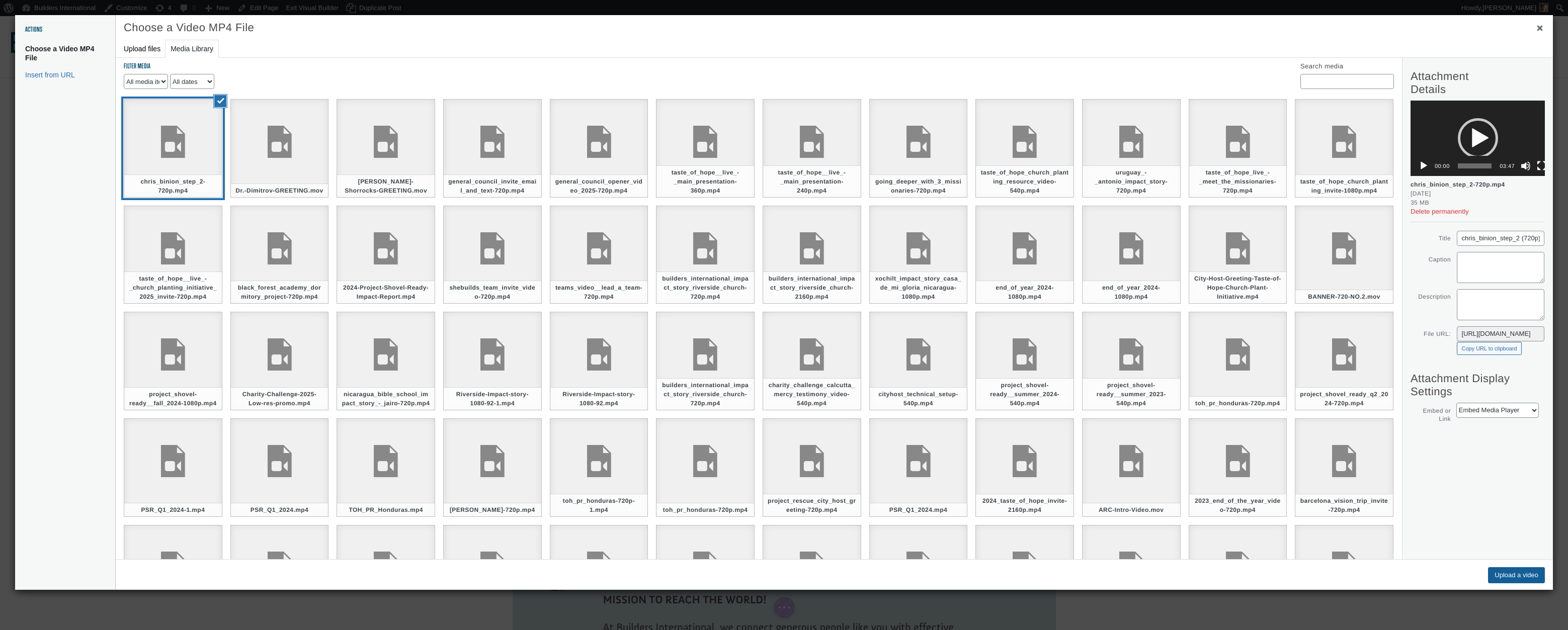
click at [1492, 573] on button "Upload a video" at bounding box center [1516, 575] width 57 height 16
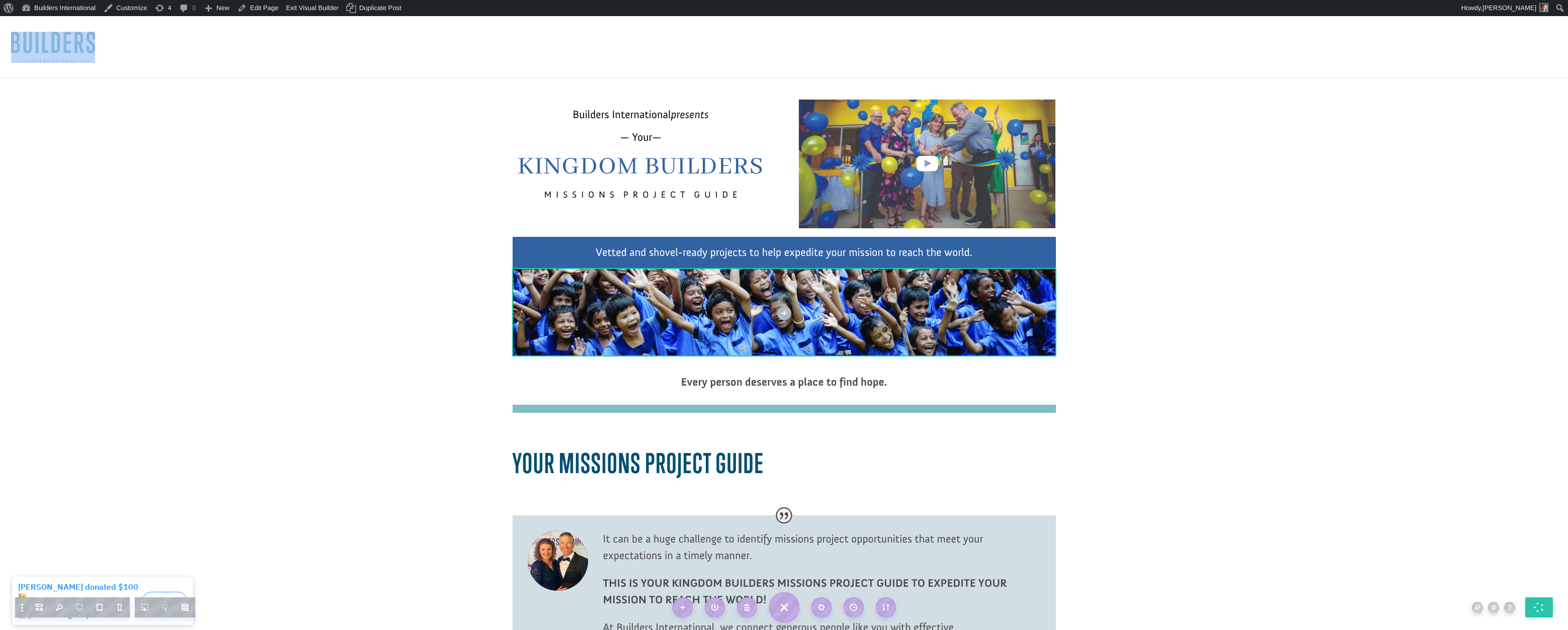
click at [296, 20] on nav at bounding box center [784, 47] width 1568 height 62
click at [286, 0] on ul "About WordPress About WordPress Get Involved [DOMAIN_NAME] Documentation Learn …" at bounding box center [784, 0] width 1568 height 0
click at [294, 11] on link "Exit Visual Builder" at bounding box center [313, 8] width 60 height 16
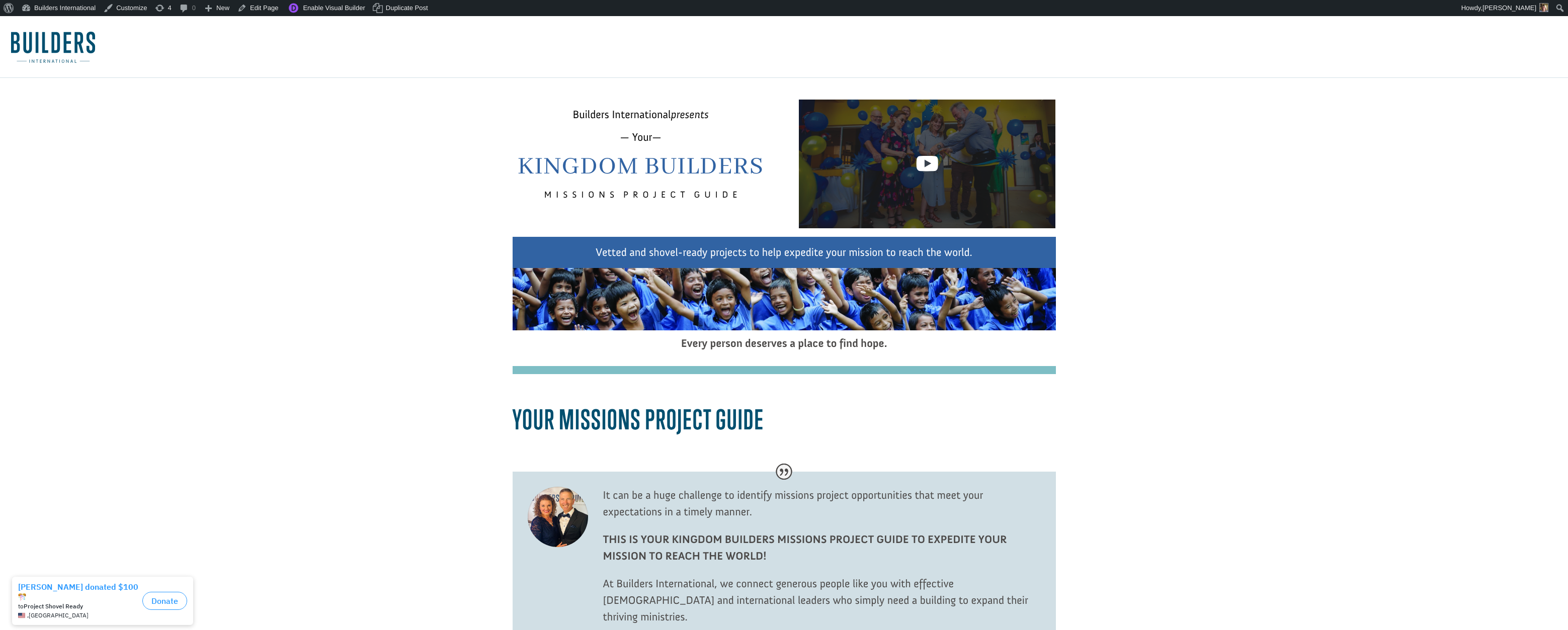
click at [859, 171] on div at bounding box center [927, 163] width 257 height 128
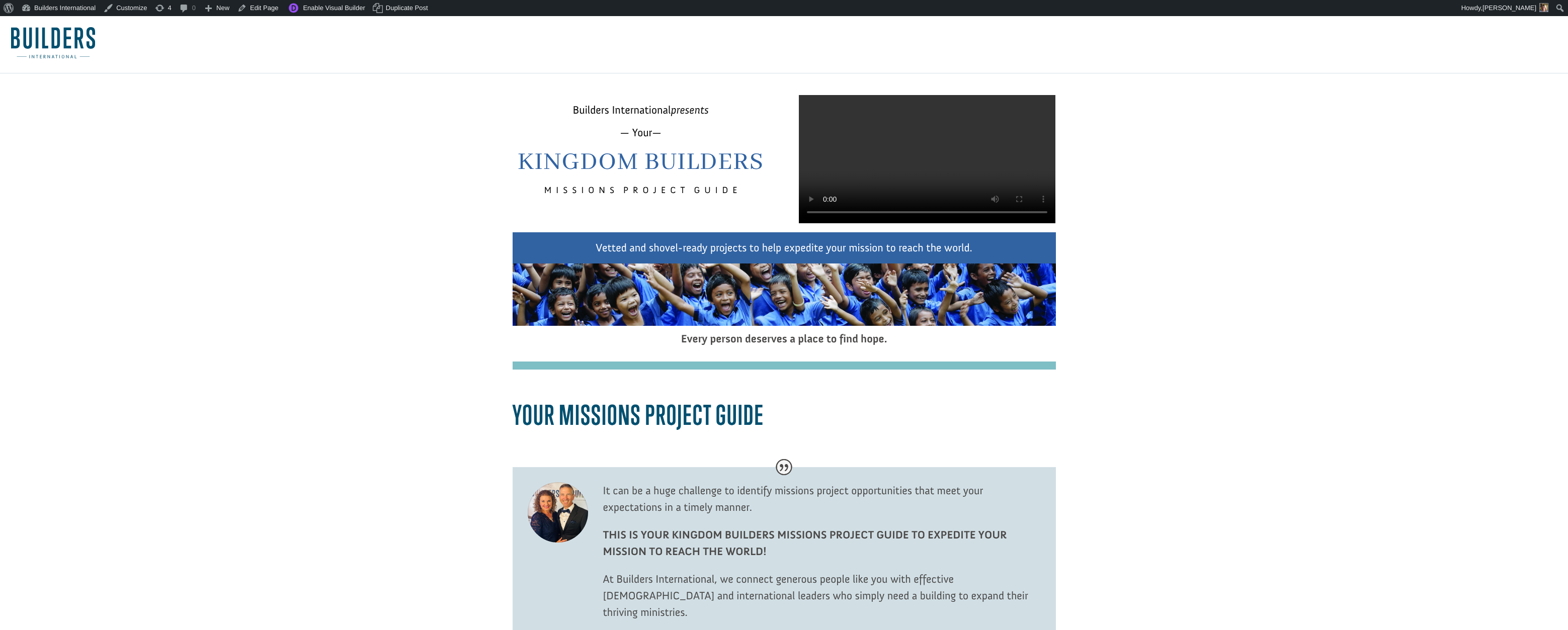
scroll to position [6, 0]
click at [827, 222] on video at bounding box center [927, 158] width 257 height 128
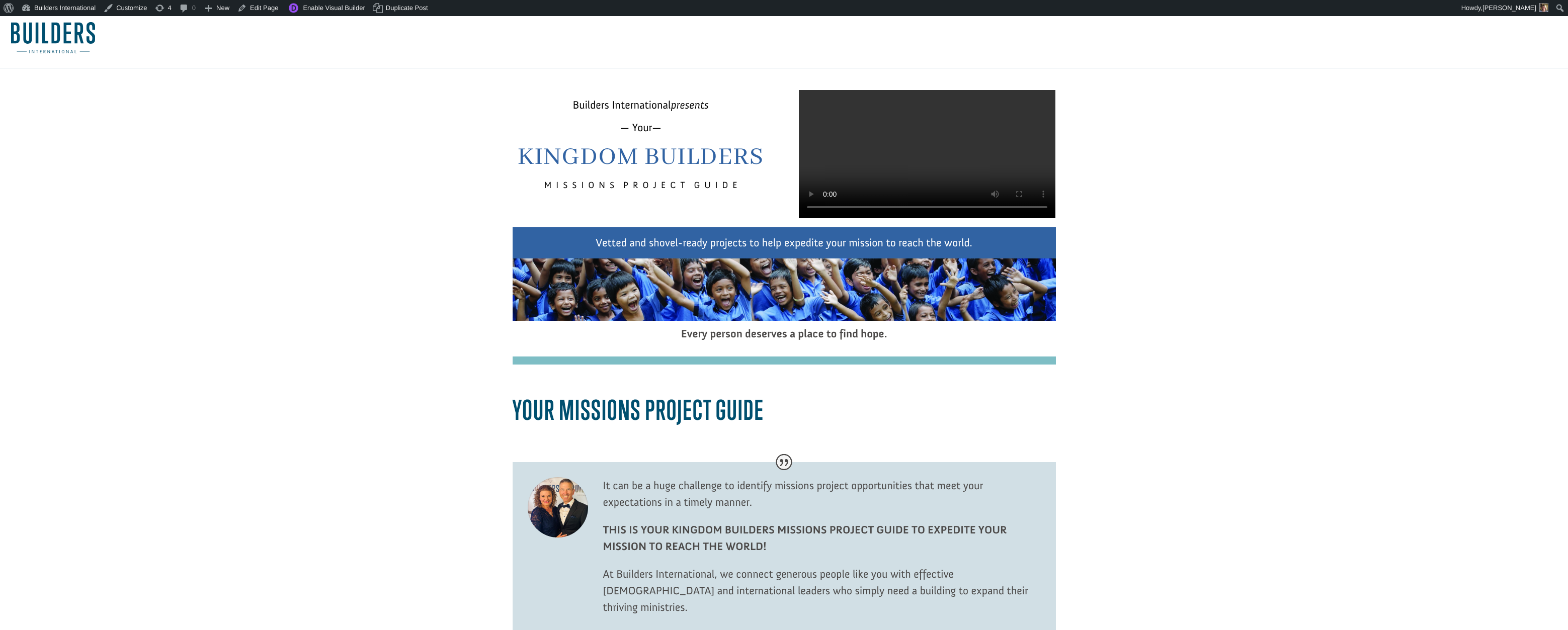
scroll to position [11, 1]
